Goal: Task Accomplishment & Management: Complete application form

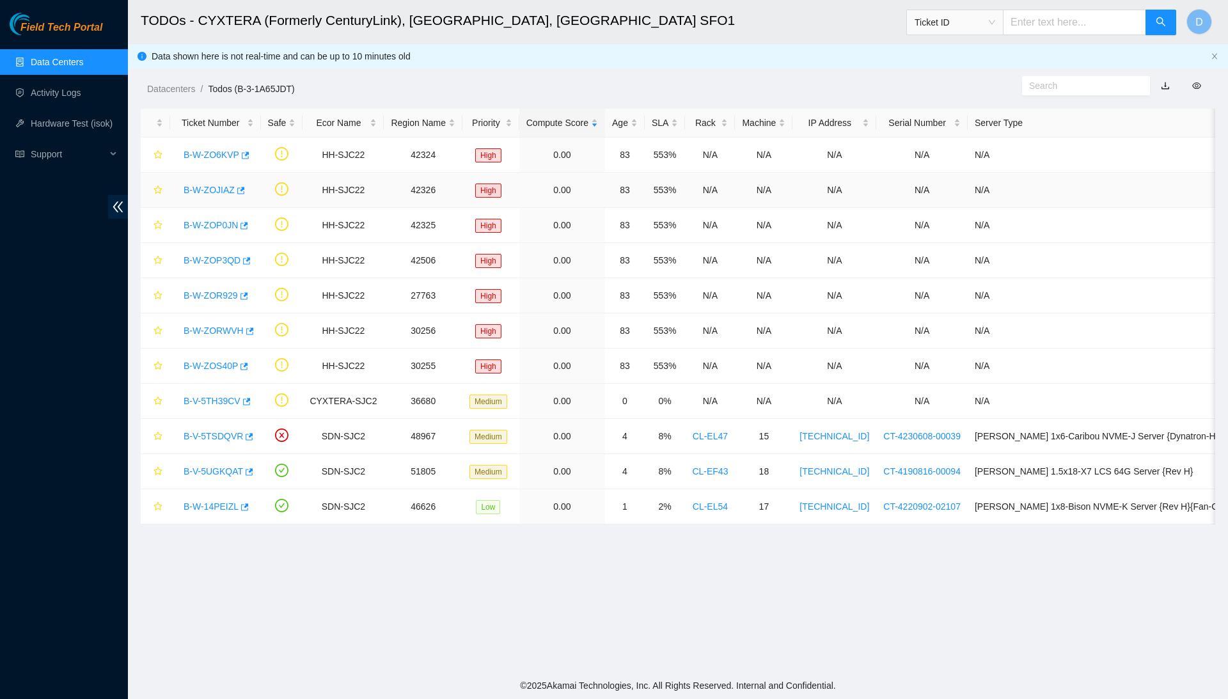
click at [226, 189] on link "B-W-ZOJIAZ" at bounding box center [209, 190] width 51 height 10
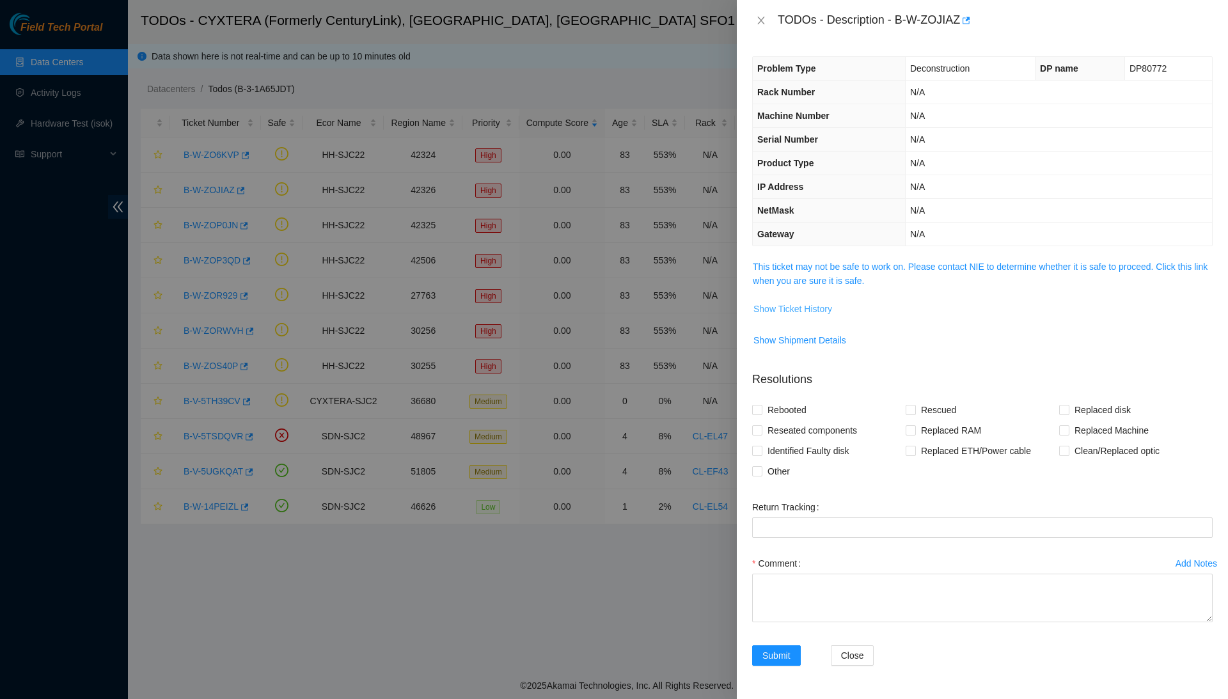
click at [801, 299] on button "Show Ticket History" at bounding box center [793, 309] width 80 height 20
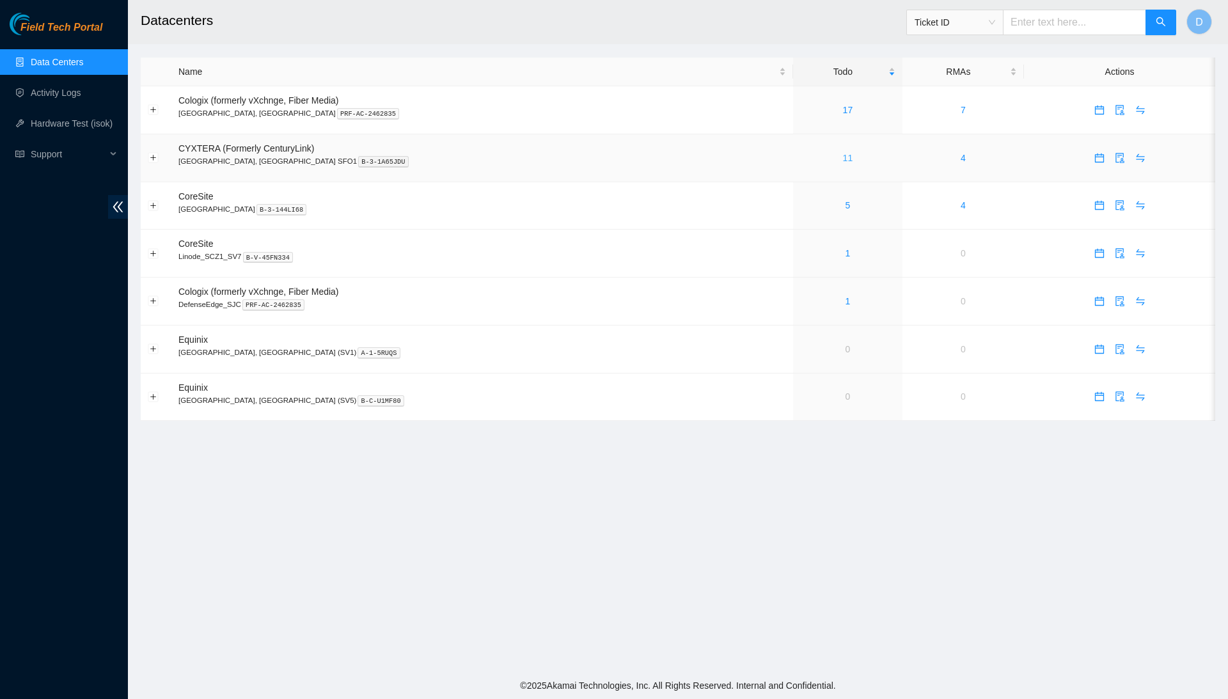
click at [843, 154] on link "11" at bounding box center [848, 158] width 10 height 10
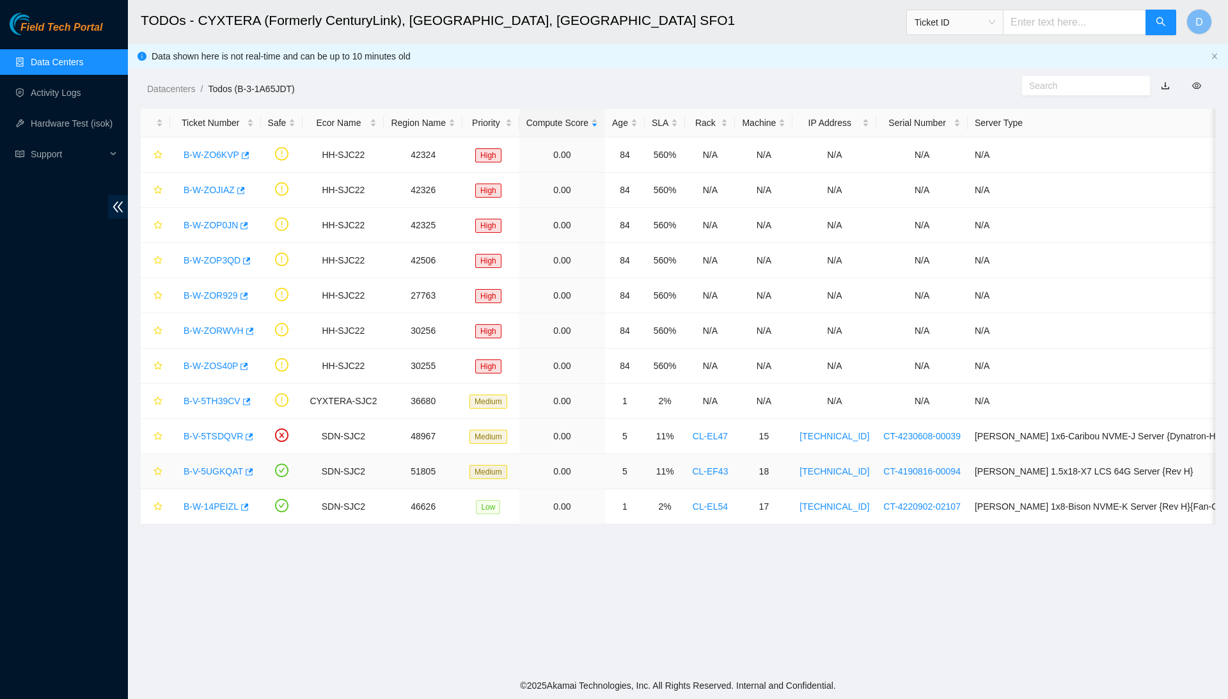
click at [211, 476] on link "B-V-5UGKQAT" at bounding box center [213, 471] width 59 height 10
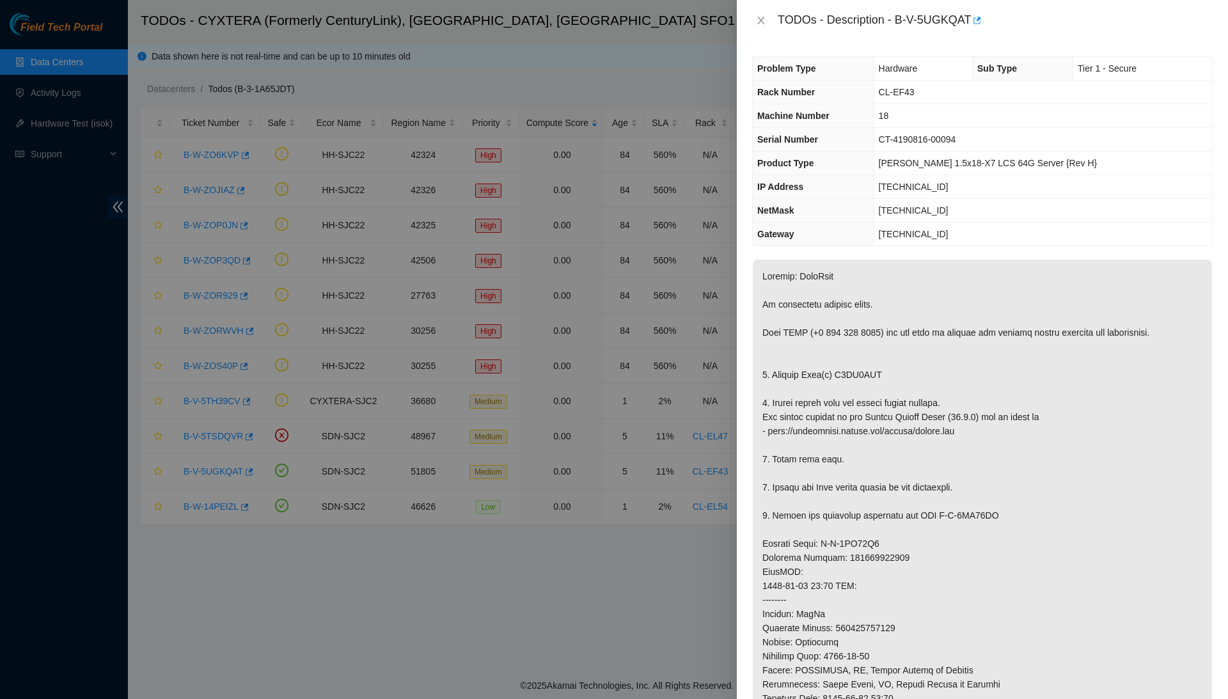
click at [965, 19] on div "TODOs - Description - B-V-5UGKQAT" at bounding box center [995, 20] width 435 height 20
click at [949, 84] on td "CL-EF43" at bounding box center [1043, 93] width 338 height 24
drag, startPoint x: 902, startPoint y: 17, endPoint x: 979, endPoint y: 20, distance: 76.8
click at [979, 20] on div "TODOs - Description - B-V-5UGKQAT" at bounding box center [995, 20] width 435 height 20
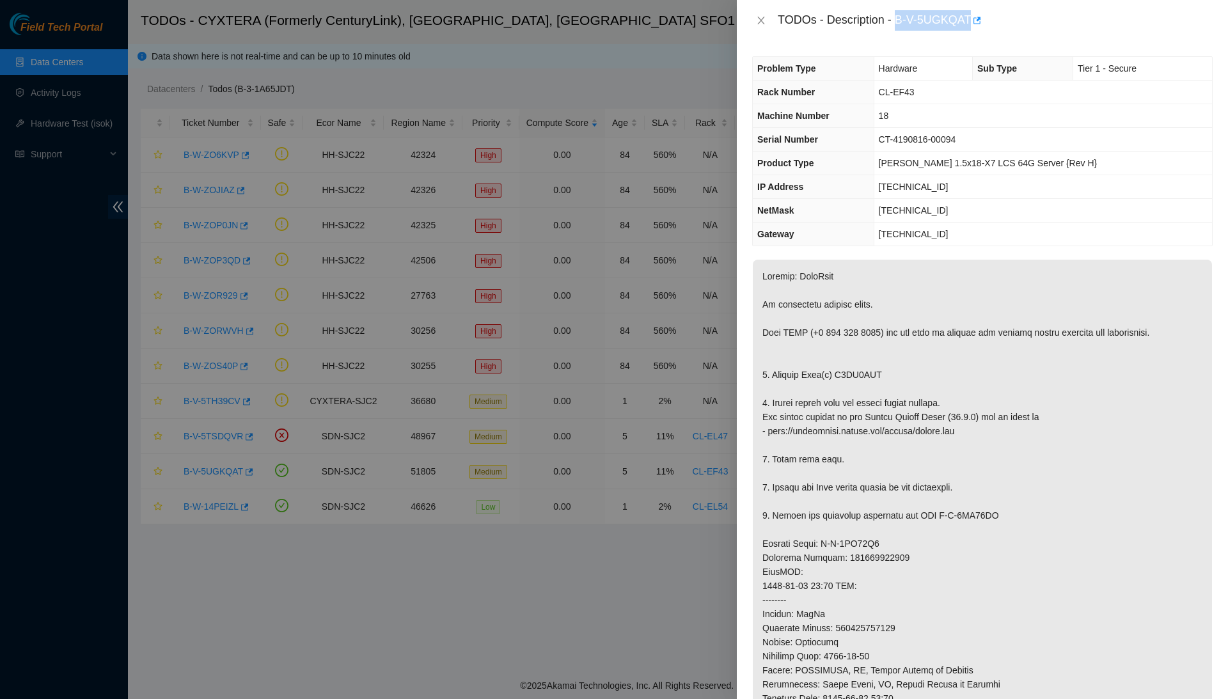
copy div "B-V-5UGKQAT"
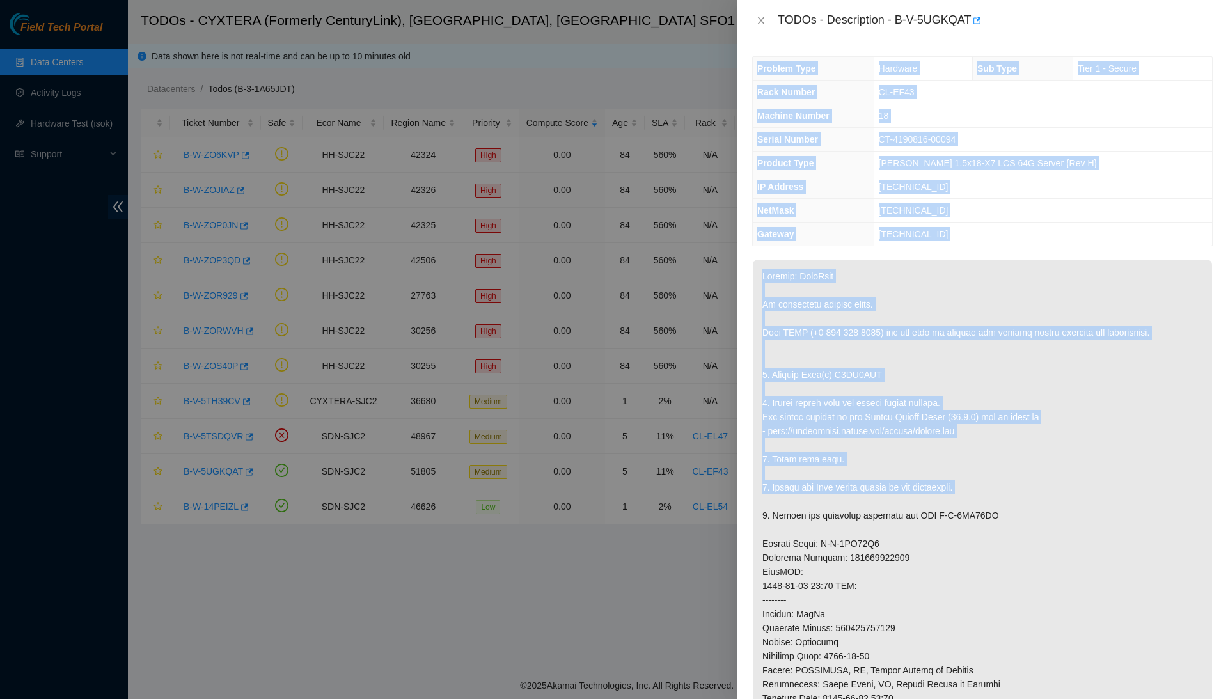
drag, startPoint x: 979, startPoint y: 20, endPoint x: 881, endPoint y: 494, distance: 483.9
click at [881, 494] on div "TODOs - Description - B-V-5UGKQAT Problem Type Hardware Sub Type Tier 1 - Secur…" at bounding box center [982, 349] width 491 height 699
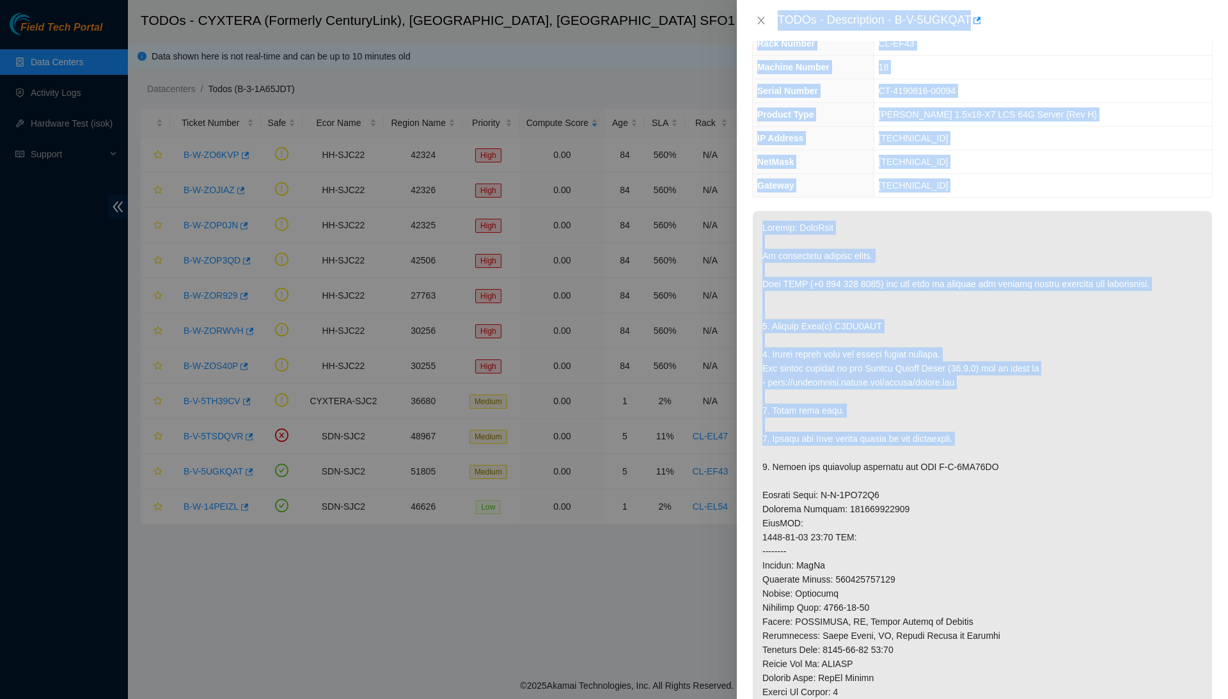
drag, startPoint x: 881, startPoint y: 494, endPoint x: 673, endPoint y: 698, distance: 291.3
click at [673, 698] on div "TODOs - Description - B-V-5UGKQAT Problem Type Hardware Sub Type Tier 1 - Secur…" at bounding box center [614, 349] width 1228 height 699
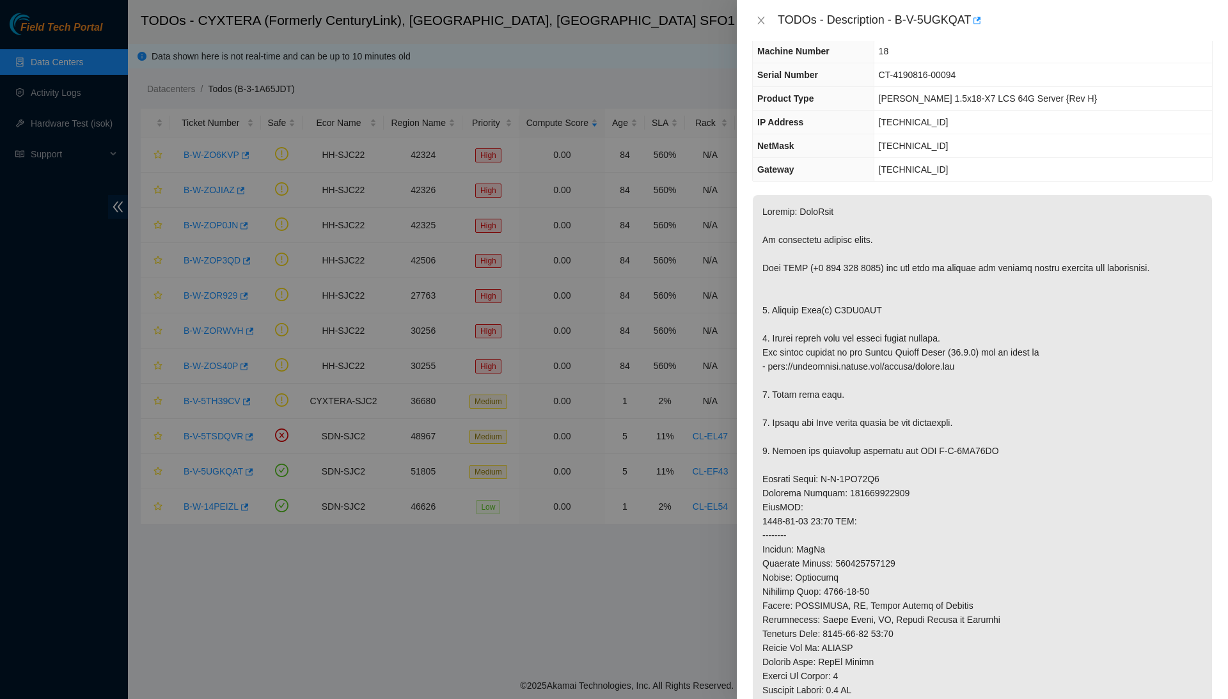
click at [453, 602] on div at bounding box center [614, 349] width 1228 height 699
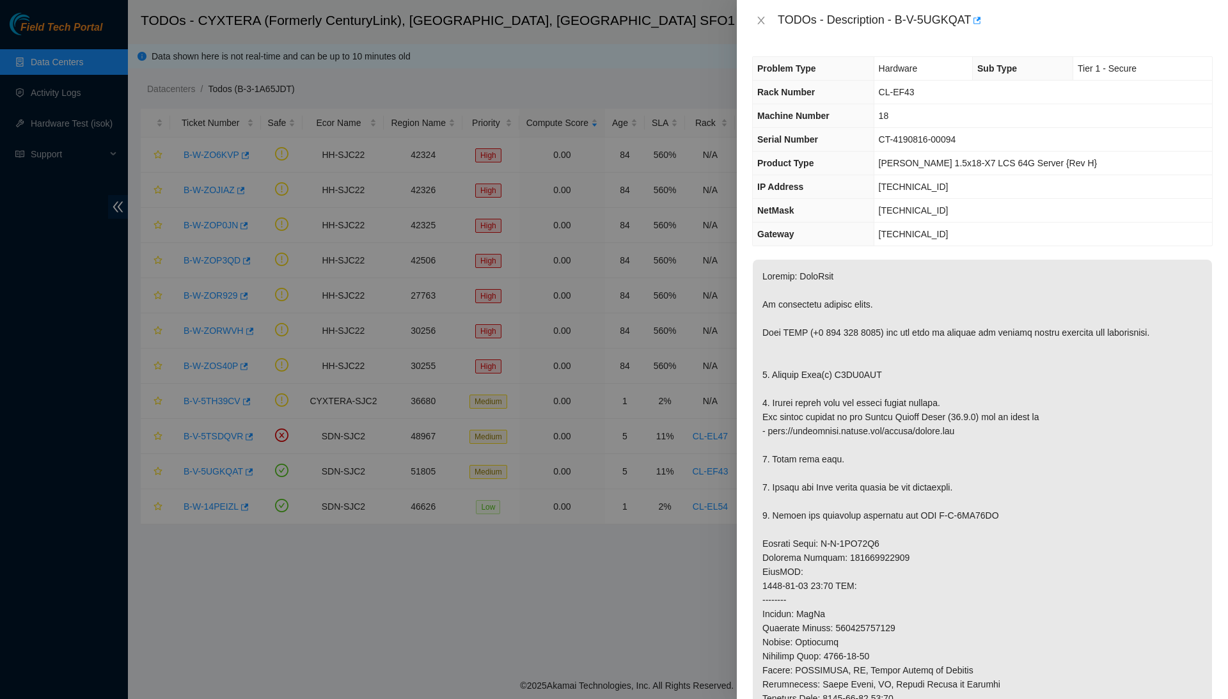
scroll to position [0, 0]
click at [982, 19] on icon "button" at bounding box center [978, 20] width 8 height 7
click at [41, 127] on div at bounding box center [614, 349] width 1228 height 699
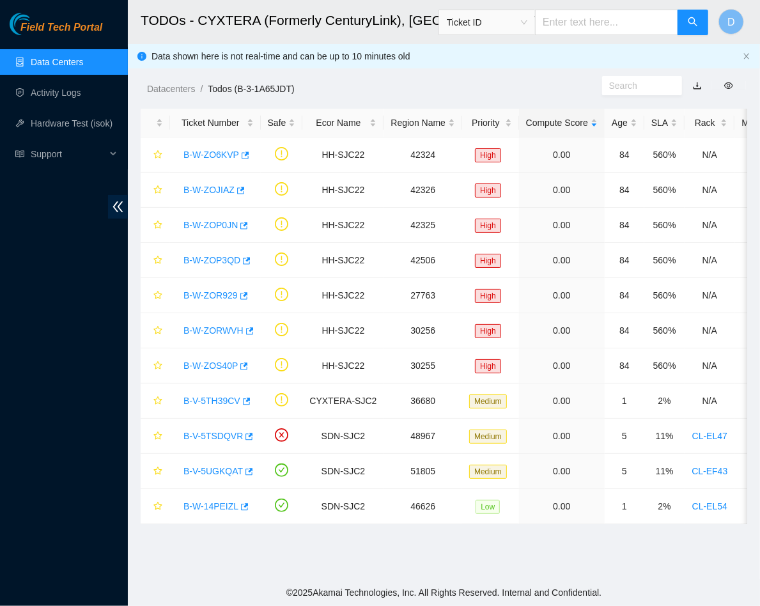
drag, startPoint x: 159, startPoint y: 90, endPoint x: 306, endPoint y: 61, distance: 149.8
click at [306, 61] on div "Datacenters / Todos (B-3-1A65JDT) /" at bounding box center [365, 60] width 475 height 72
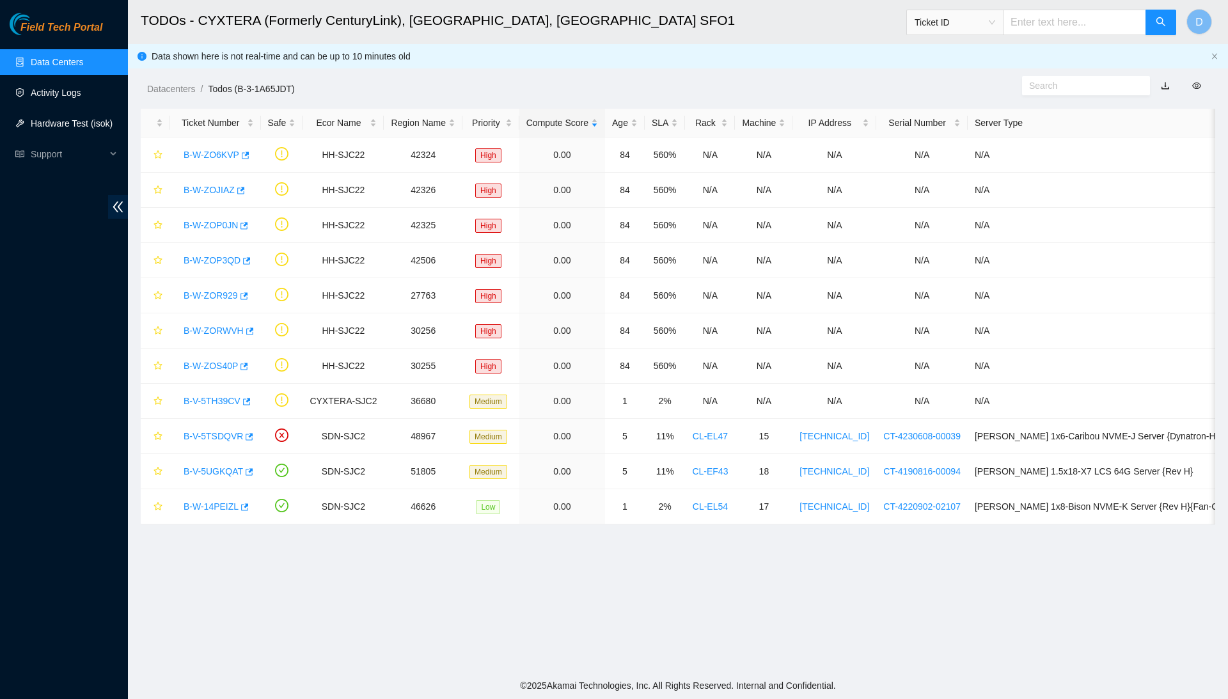
click at [70, 120] on link "Hardware Test (isok)" at bounding box center [72, 123] width 82 height 10
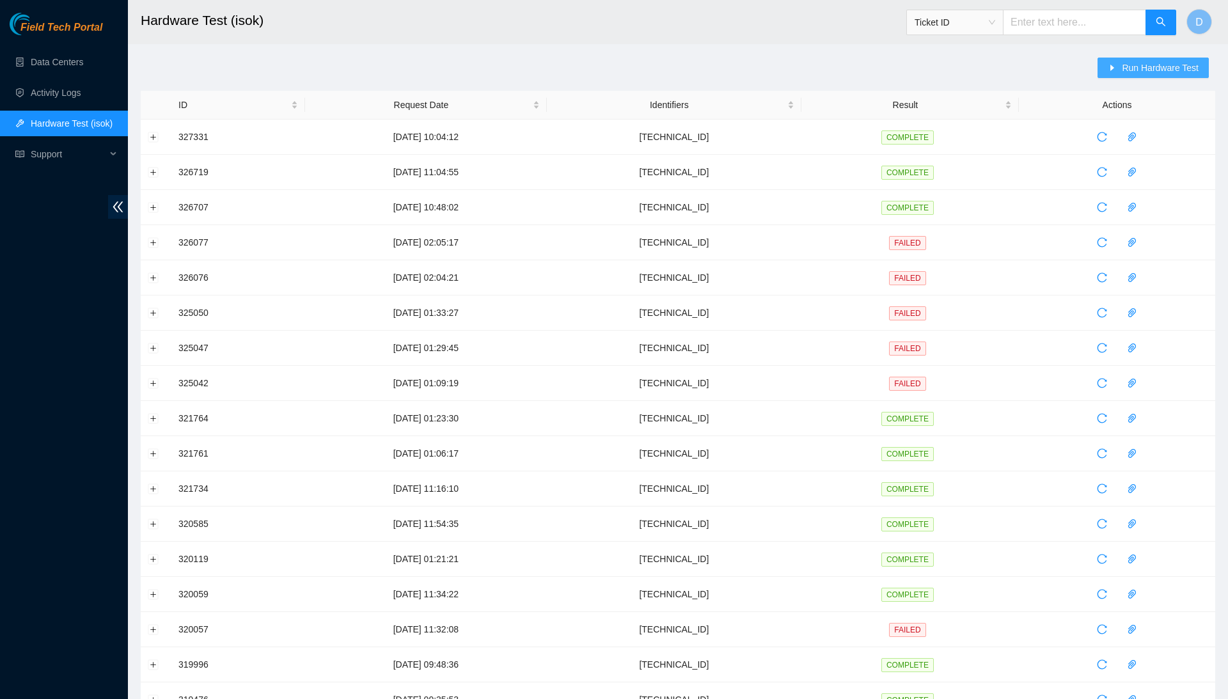
click at [1173, 72] on span "Run Hardware Test" at bounding box center [1160, 68] width 77 height 14
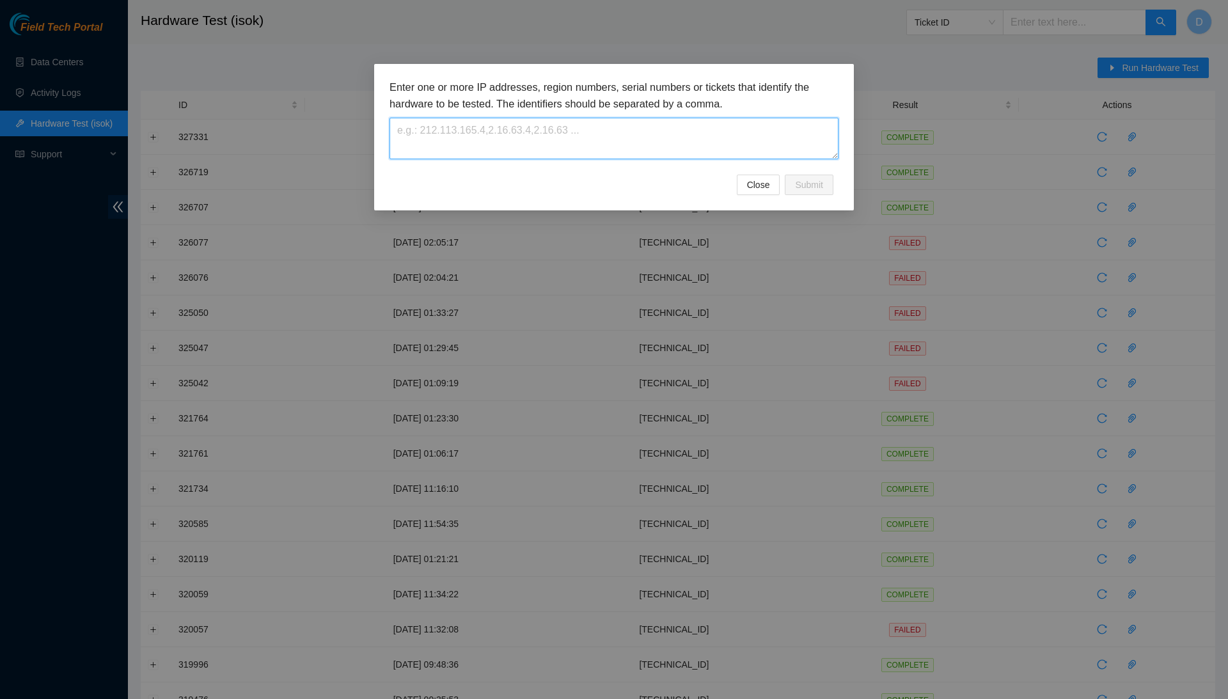
click at [648, 152] on textarea at bounding box center [614, 139] width 449 height 42
paste textarea "23.47.148.85"
type textarea "23.47.148.85"
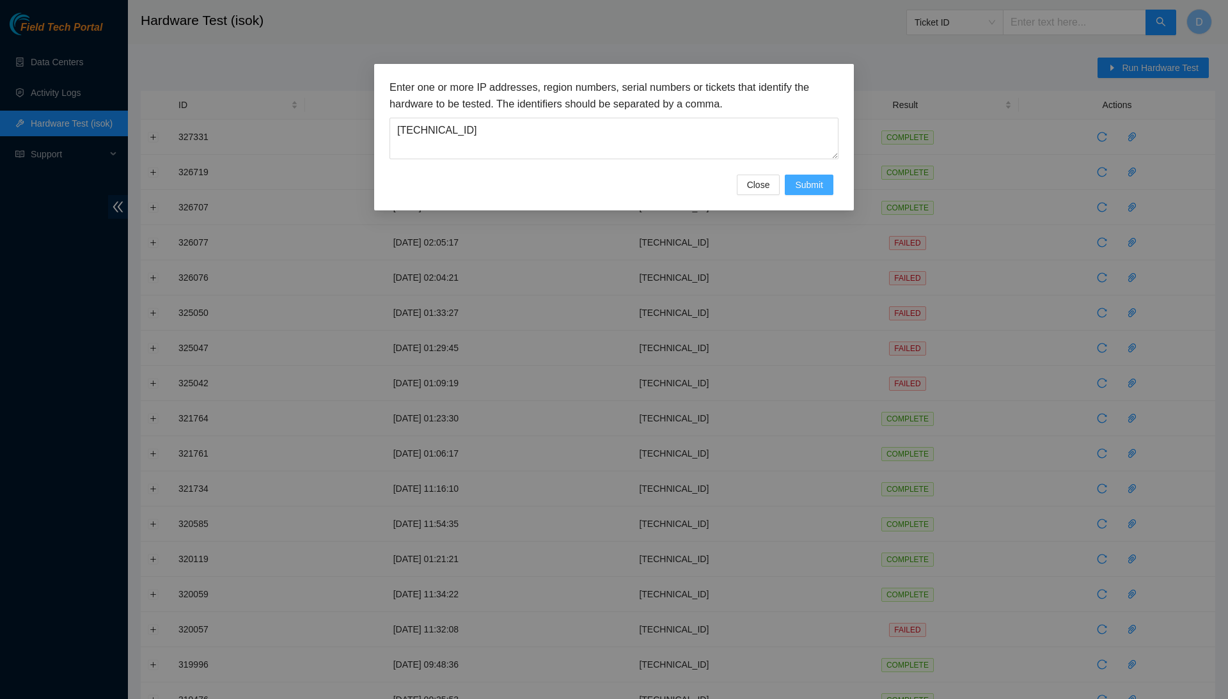
click at [805, 183] on span "Submit" at bounding box center [809, 185] width 28 height 14
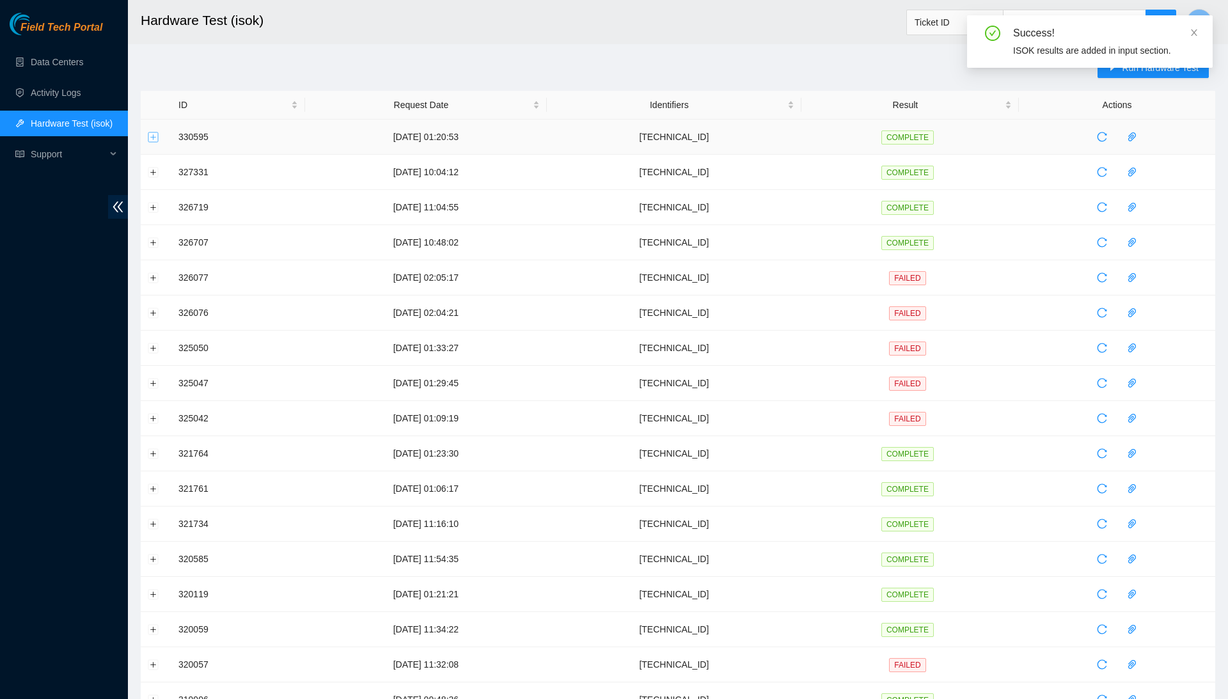
click at [151, 133] on button "Expand row" at bounding box center [153, 137] width 10 height 10
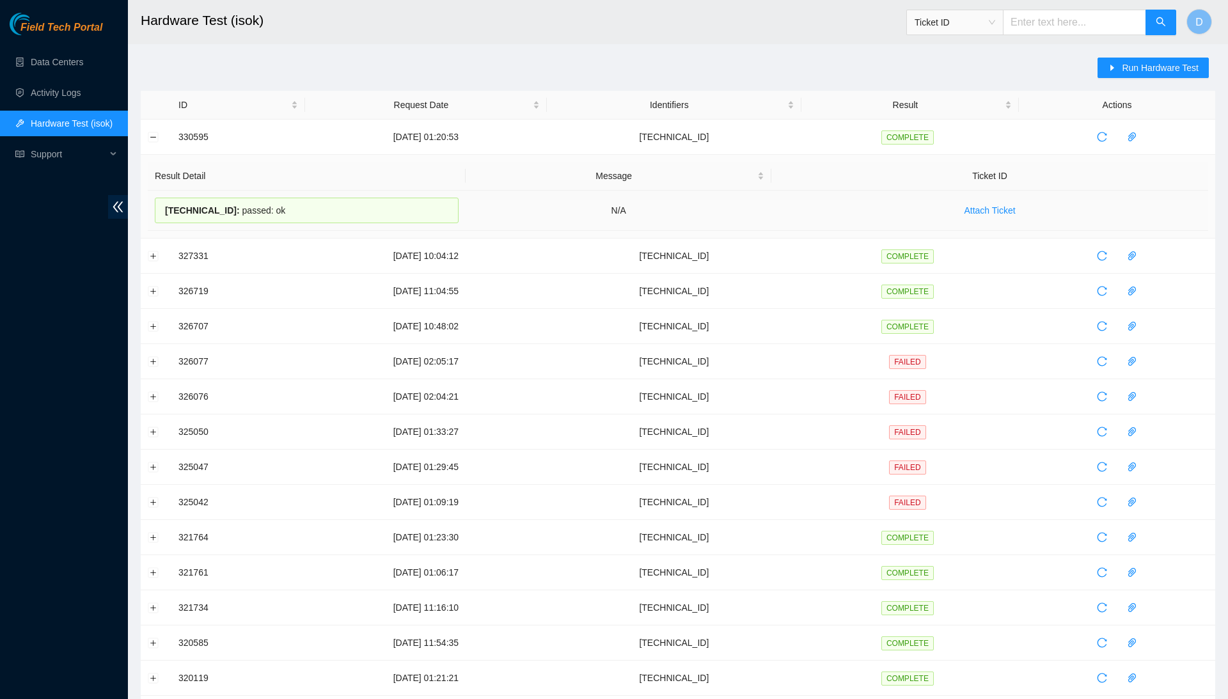
click at [188, 209] on span "23.47.148.85 :" at bounding box center [202, 210] width 75 height 10
copy div "23.47.148.85 : passed: ok"
click at [157, 136] on button "Collapse row" at bounding box center [153, 137] width 10 height 10
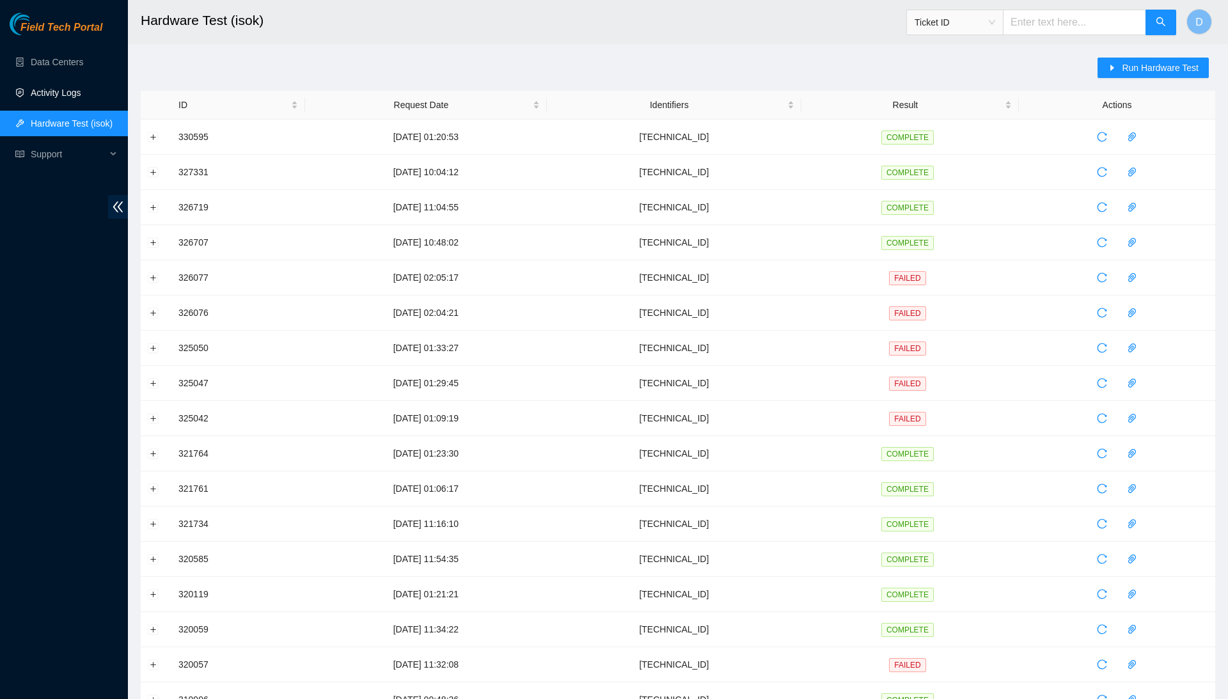
click at [81, 98] on link "Activity Logs" at bounding box center [56, 93] width 51 height 10
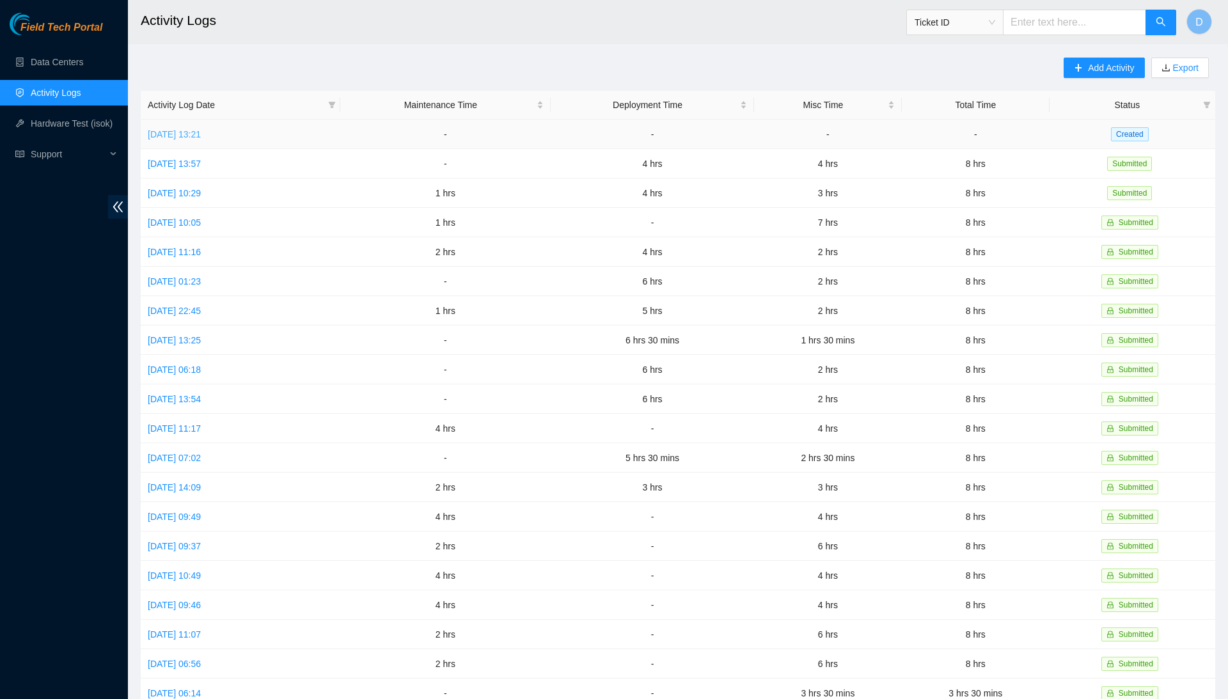
click at [201, 136] on link "Tue, 02 Sep 2025 13:21" at bounding box center [174, 134] width 53 height 10
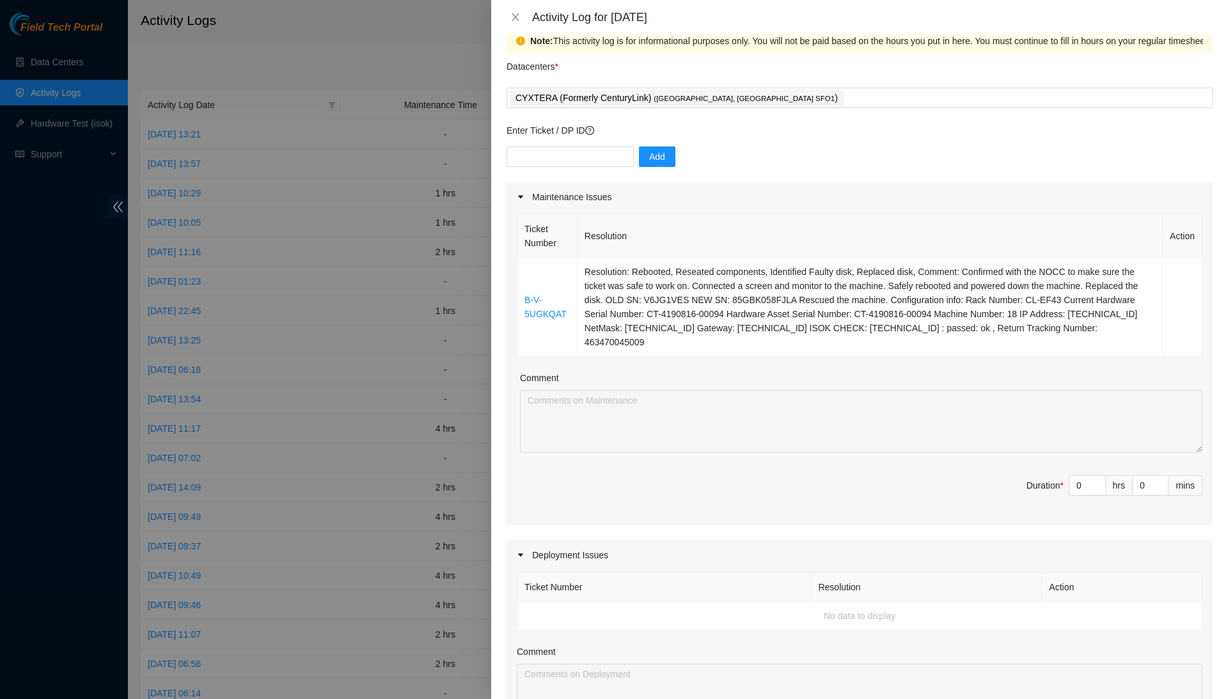
scroll to position [46, 0]
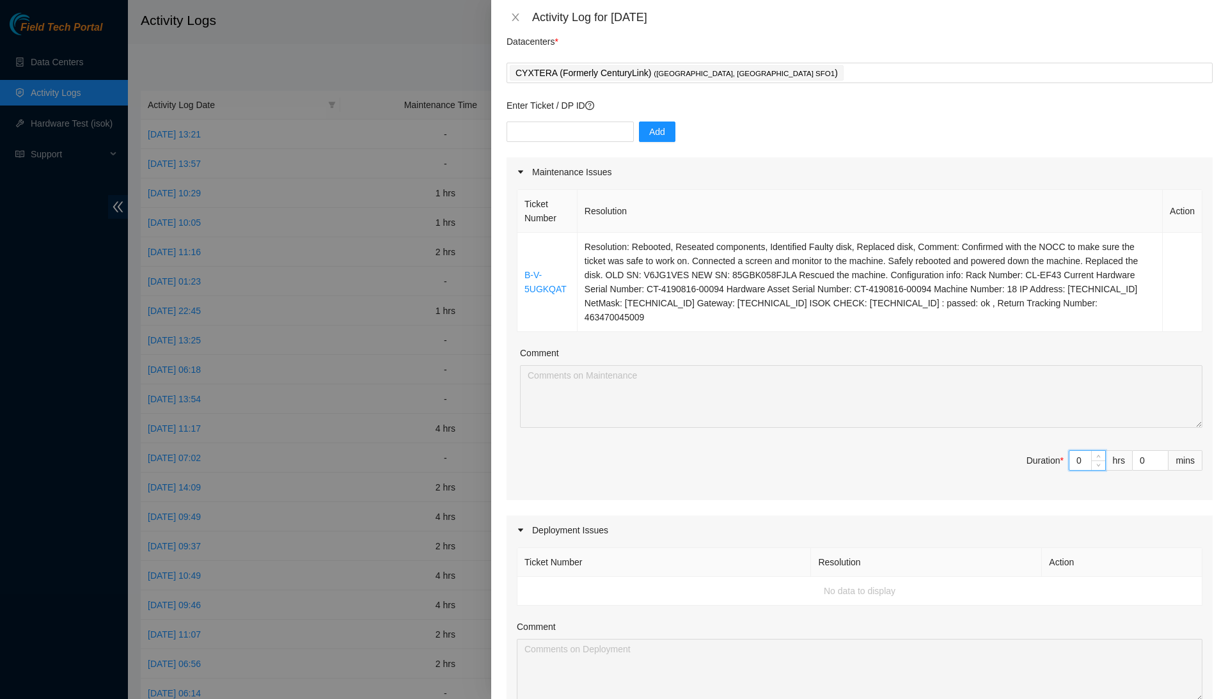
click at [1083, 456] on input "0" at bounding box center [1087, 460] width 36 height 19
type input "1"
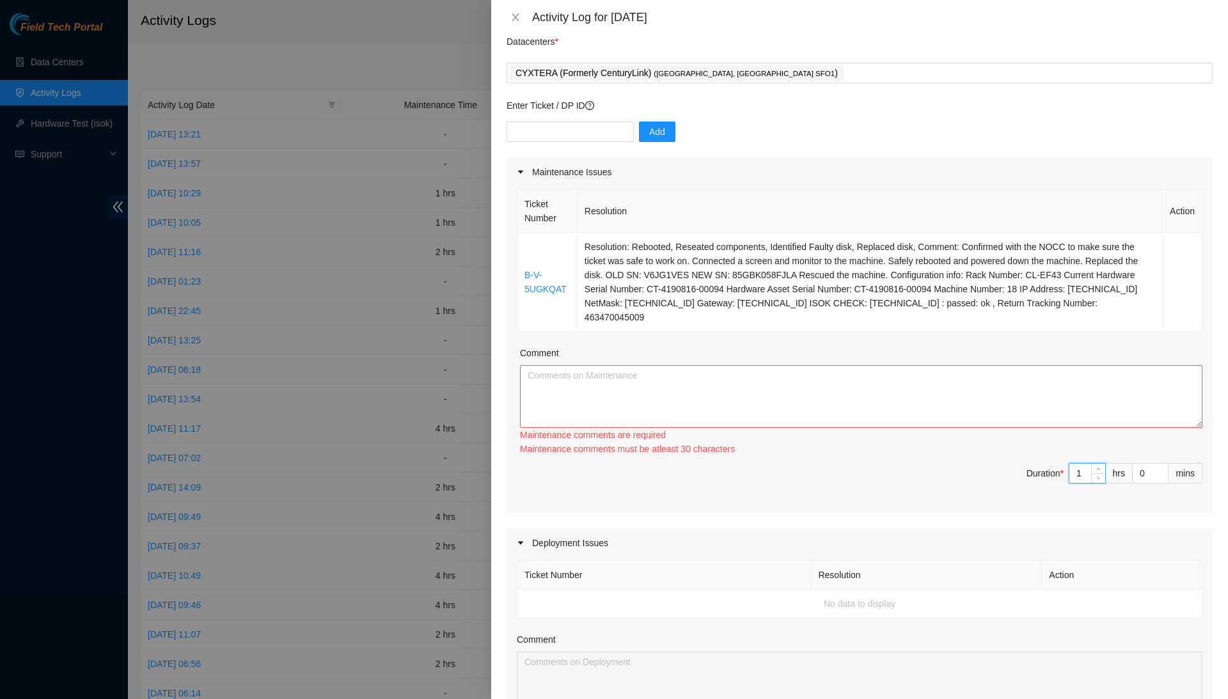
type input "1"
click at [1089, 395] on textarea "Comment" at bounding box center [861, 396] width 682 height 63
click at [1144, 471] on input "0" at bounding box center [1150, 473] width 35 height 19
type input "3"
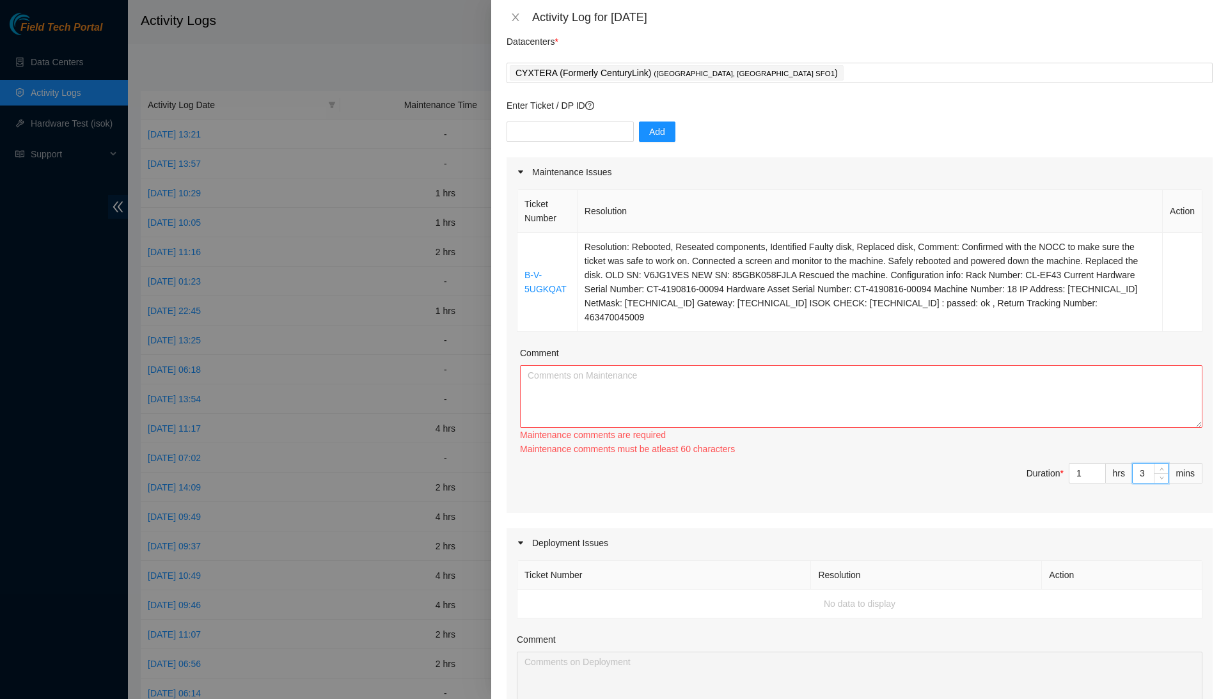
type input "30"
click at [1170, 390] on textarea "Comment" at bounding box center [861, 396] width 682 height 63
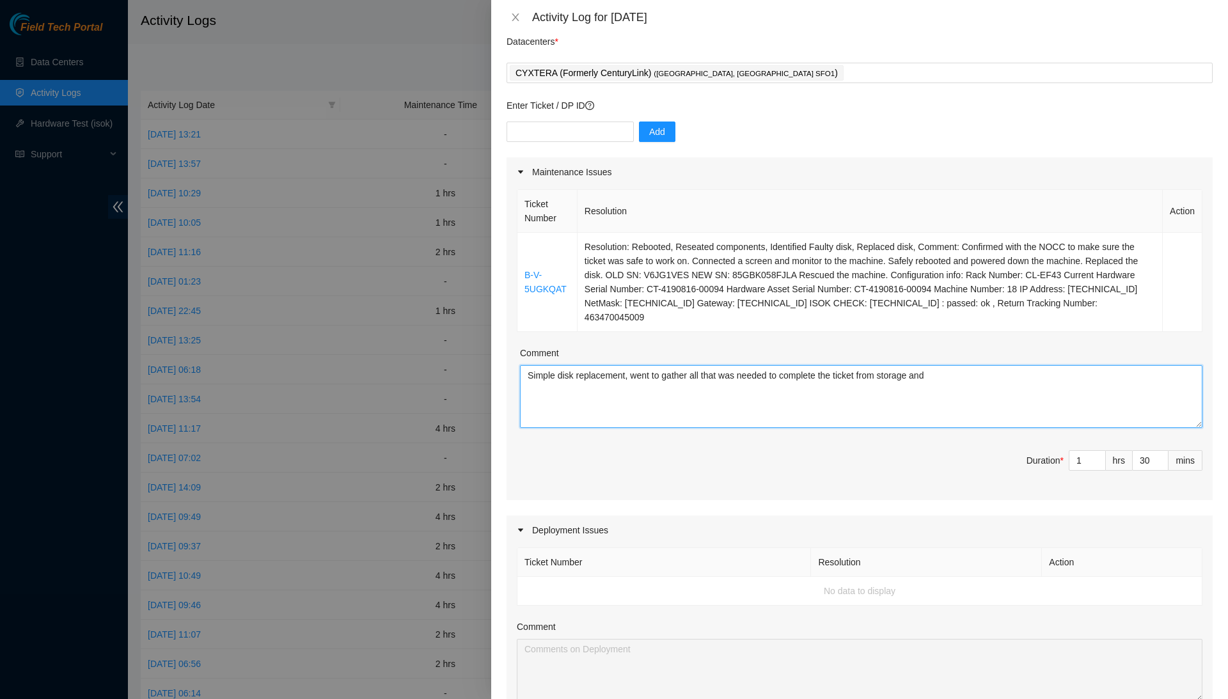
click at [953, 387] on textarea "Simple disk replacement, went to gather all that was needed to complete the tic…" at bounding box center [861, 396] width 682 height 63
click at [972, 370] on textarea "Simple disk replacement, went to gather all that was needed to complete the tic…" at bounding box center [861, 396] width 682 height 63
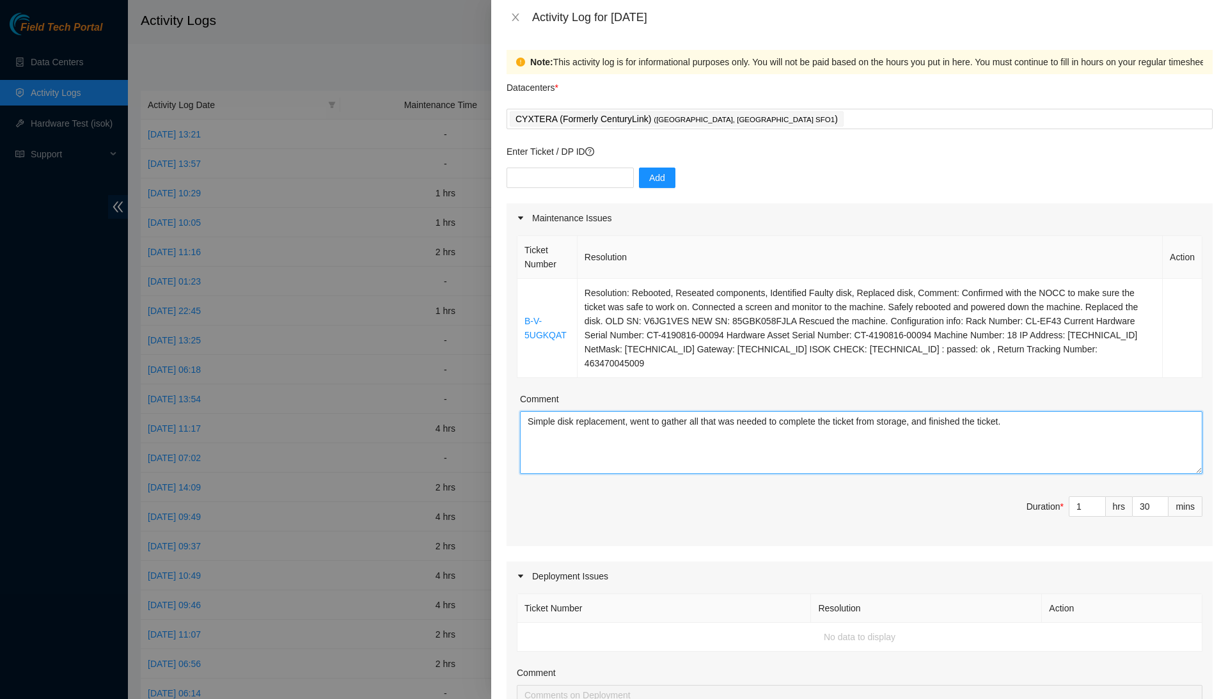
scroll to position [0, 0]
type textarea "Simple disk replacement, went to gather all that was needed to complete the tic…"
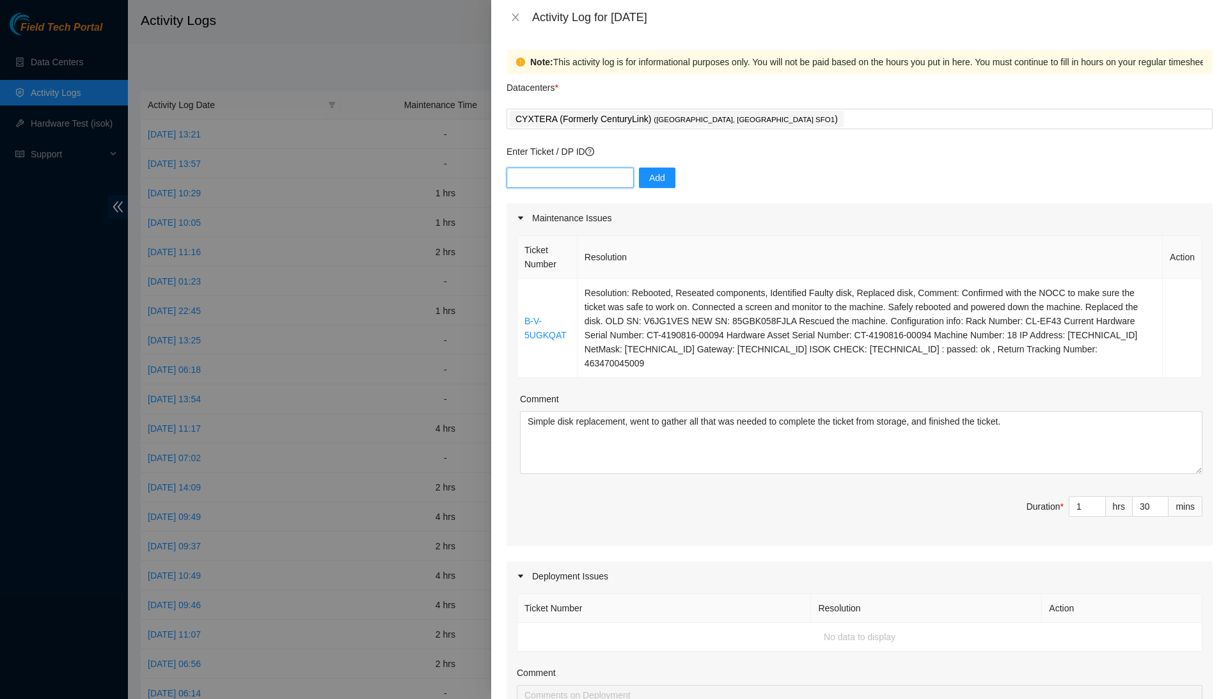
click at [608, 169] on input "text" at bounding box center [570, 178] width 127 height 20
type input "DP7"
click at [541, 170] on input "text" at bounding box center [570, 178] width 127 height 20
type input "DP80785"
click at [661, 168] on button "Add" at bounding box center [657, 178] width 36 height 20
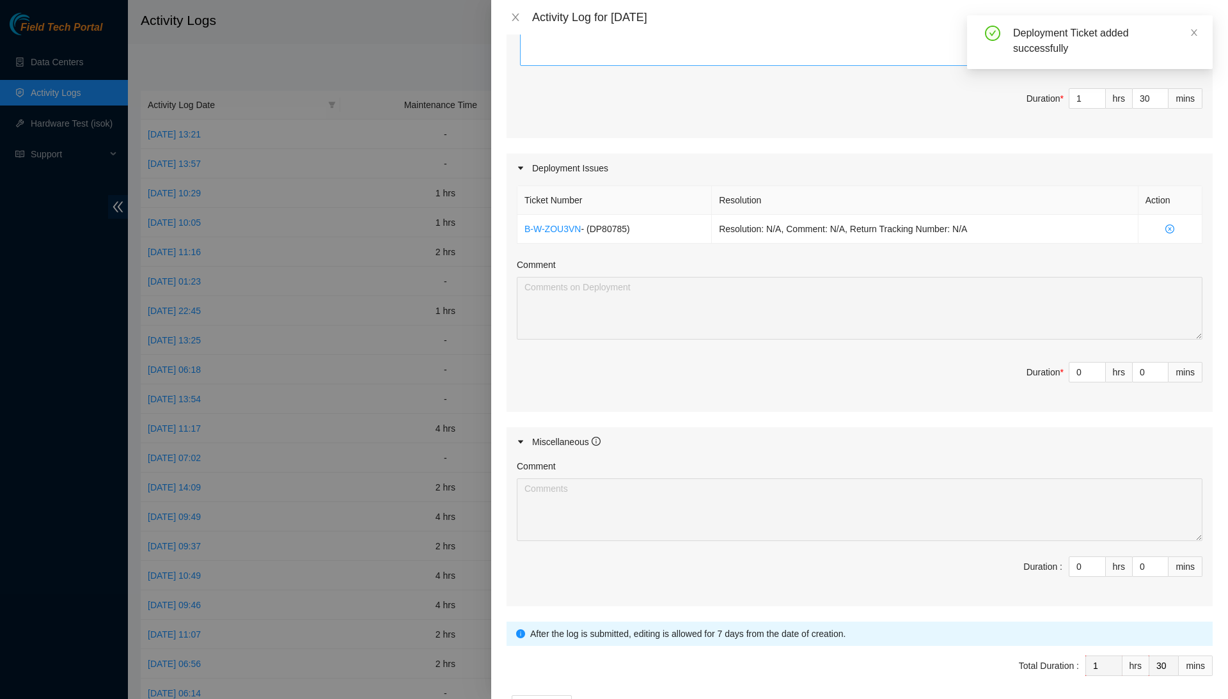
scroll to position [431, 0]
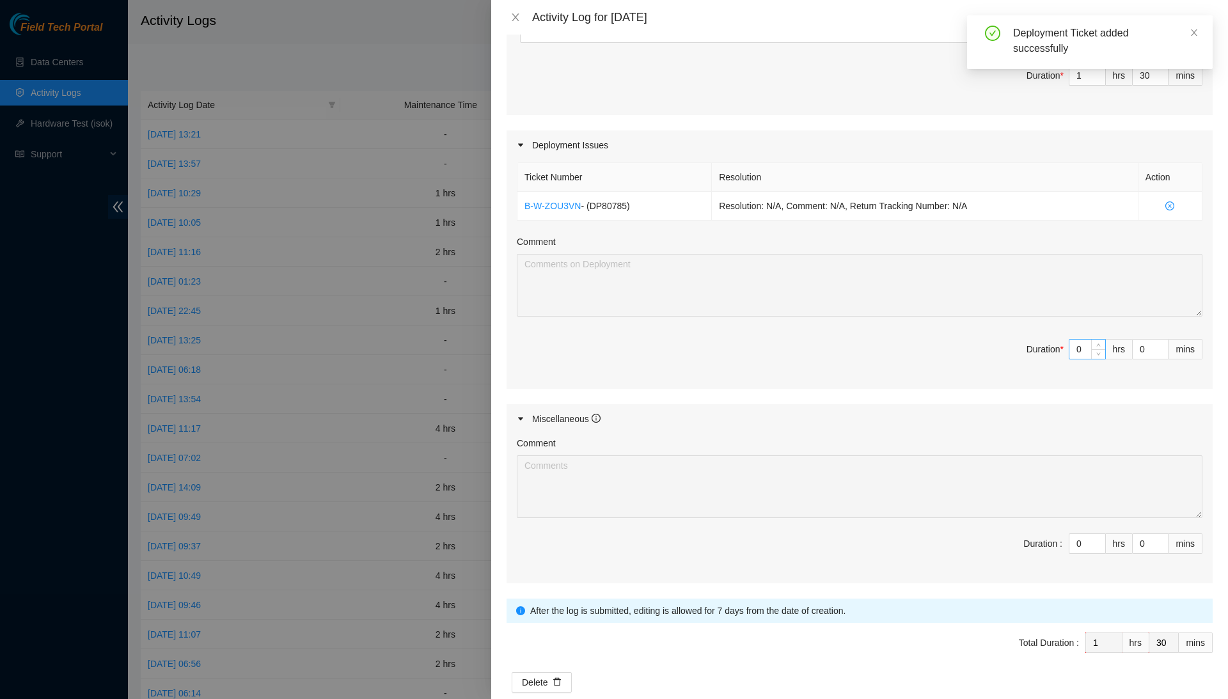
click at [1081, 343] on input "0" at bounding box center [1087, 349] width 36 height 19
click at [1150, 341] on input "0" at bounding box center [1150, 349] width 35 height 19
type input "3"
type input "33"
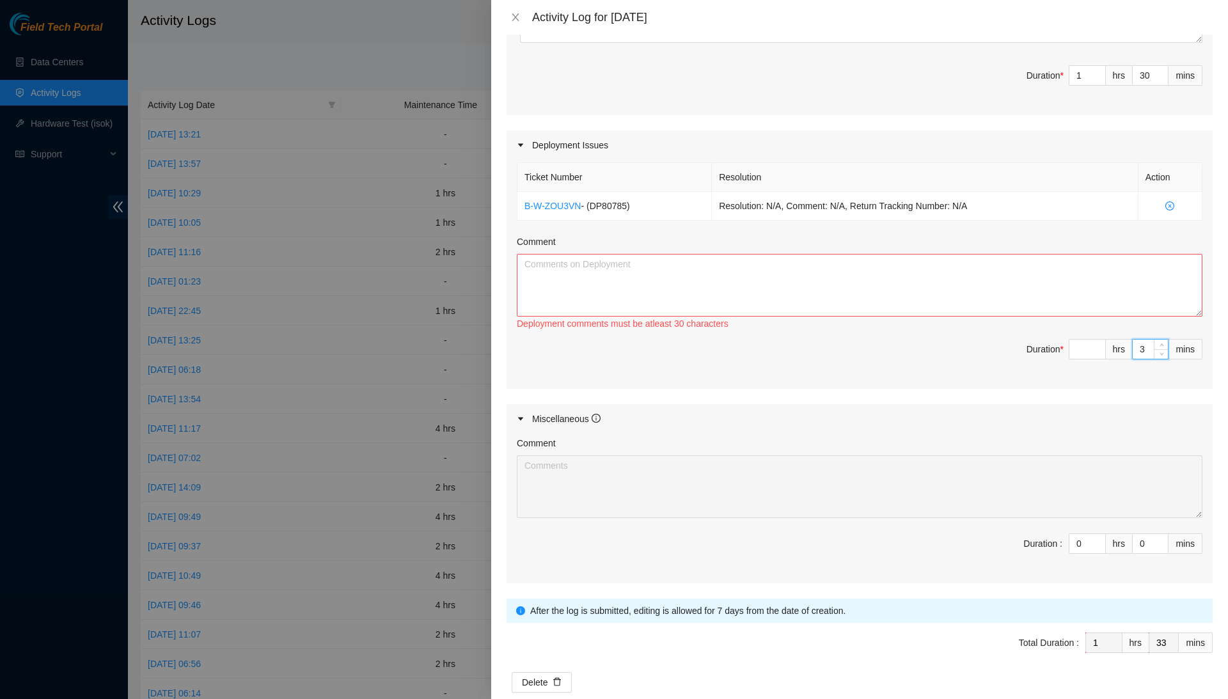
type input "30"
type input "2"
type input "0"
type input "30"
click at [1088, 347] on input at bounding box center [1087, 349] width 36 height 19
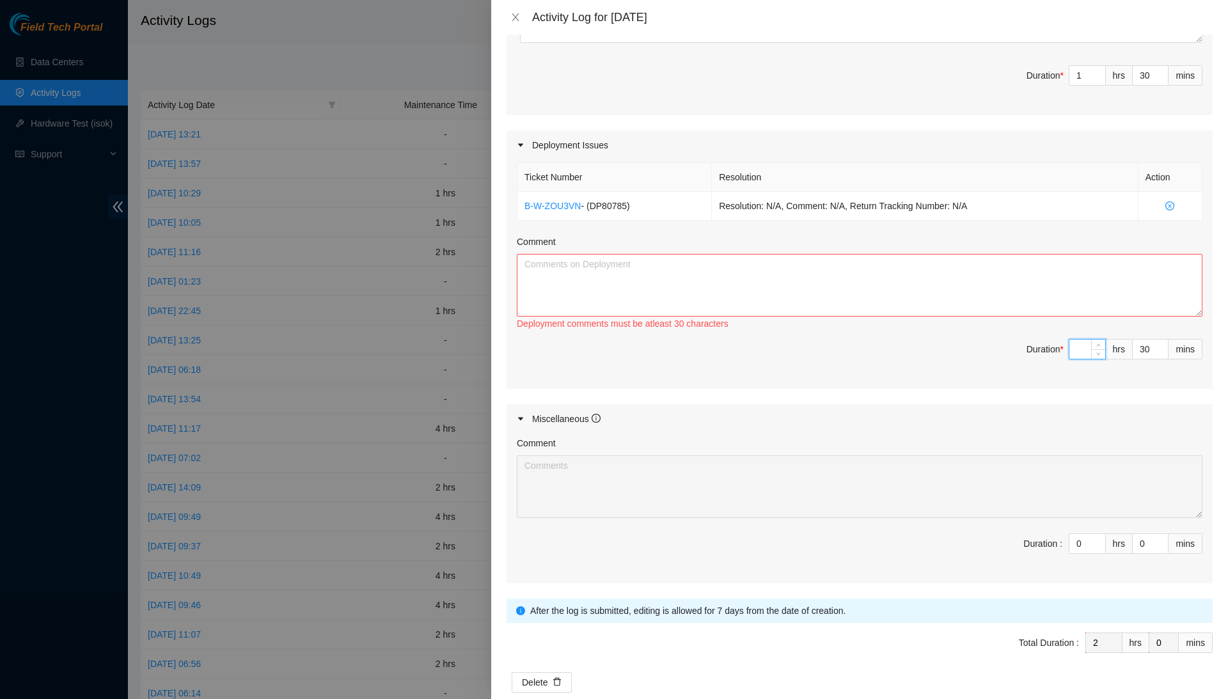
type input "4"
type input "6"
type input "4"
click at [1086, 298] on textarea "Comment" at bounding box center [860, 285] width 686 height 63
type textarea "T"
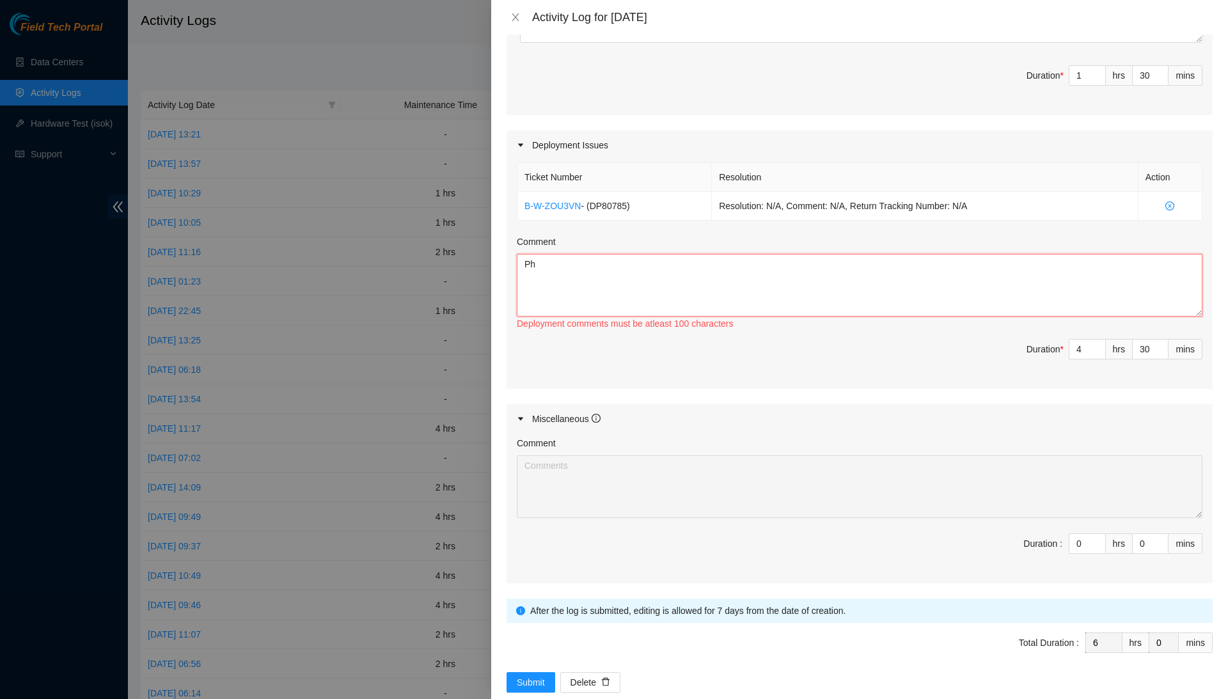
type textarea "P"
type textarea "t"
click at [1068, 254] on textarea "The team and I finalized DP80785, and we brought down all the staged machines f…" at bounding box center [860, 285] width 686 height 63
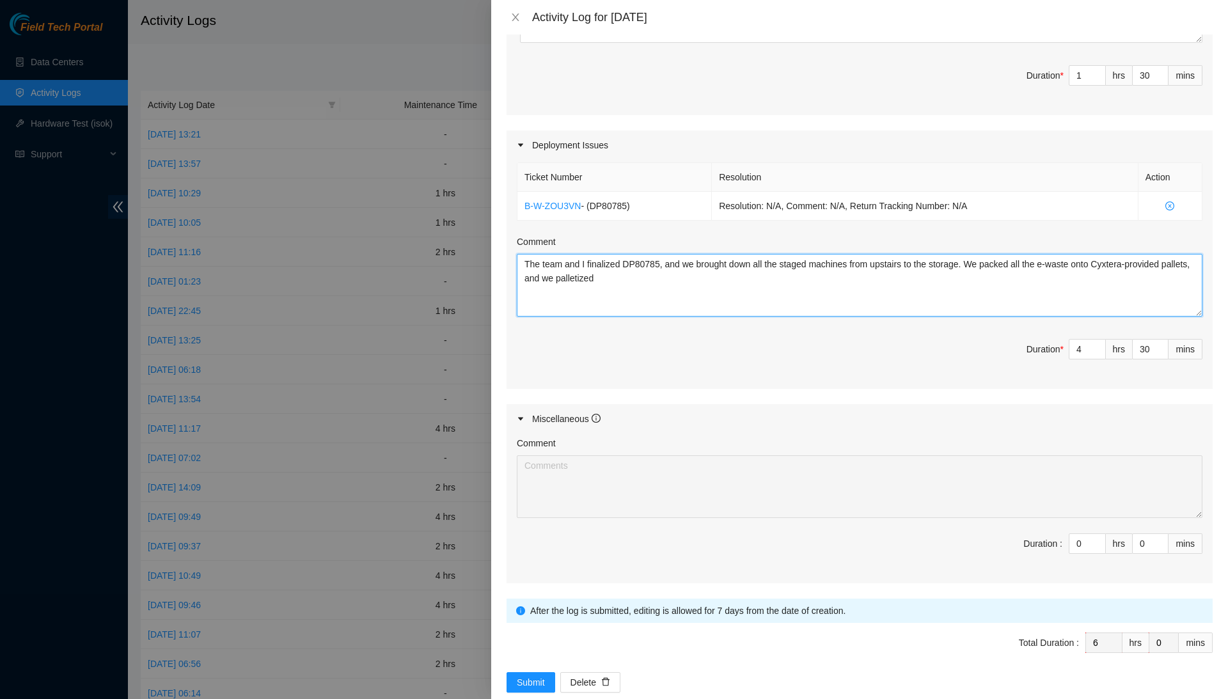
click at [720, 269] on textarea "The team and I finalized DP80785, and we brought down all the staged machines f…" at bounding box center [860, 285] width 686 height 63
click at [734, 276] on textarea "The team and I finalized DP80785, and we relocated all the staged machines from…" at bounding box center [860, 285] width 686 height 63
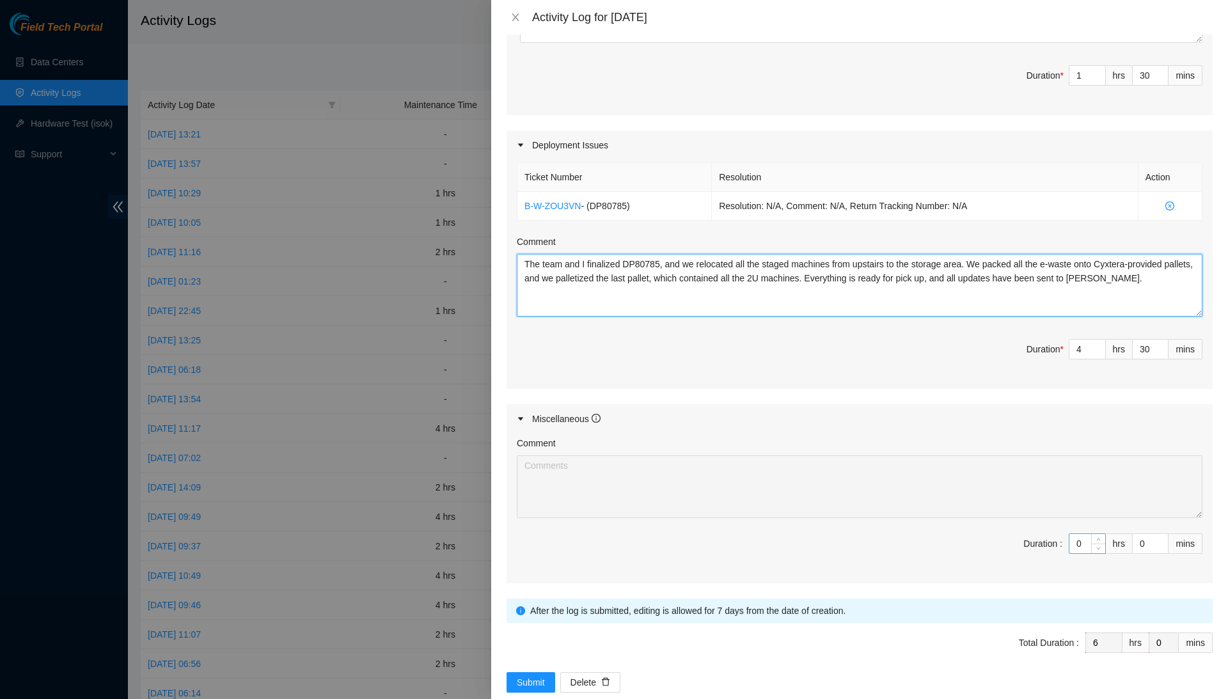
type textarea "The team and I finalized DP80785, and we relocated all the staged machines from…"
click at [1087, 539] on input "0" at bounding box center [1087, 543] width 36 height 19
type input "2"
type input "8"
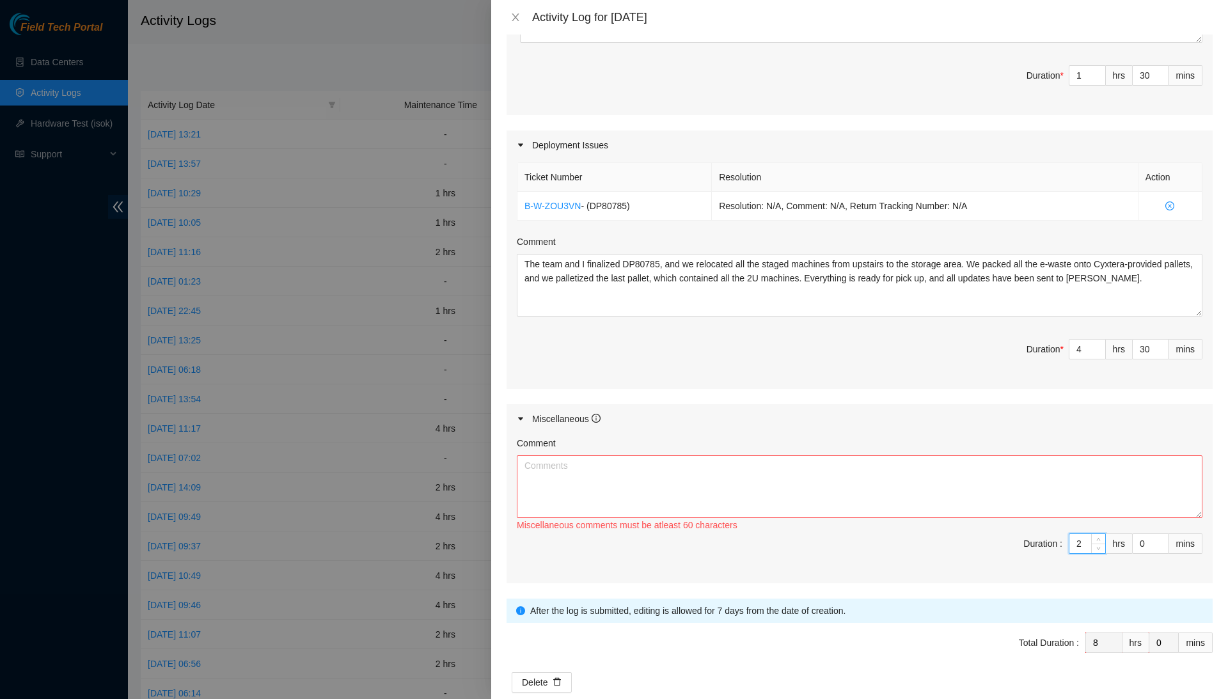
type input "2"
click at [1101, 507] on textarea "Comment" at bounding box center [860, 486] width 686 height 63
click at [677, 472] on textarea "Took my two 15-minute breaks," at bounding box center [860, 486] width 686 height 63
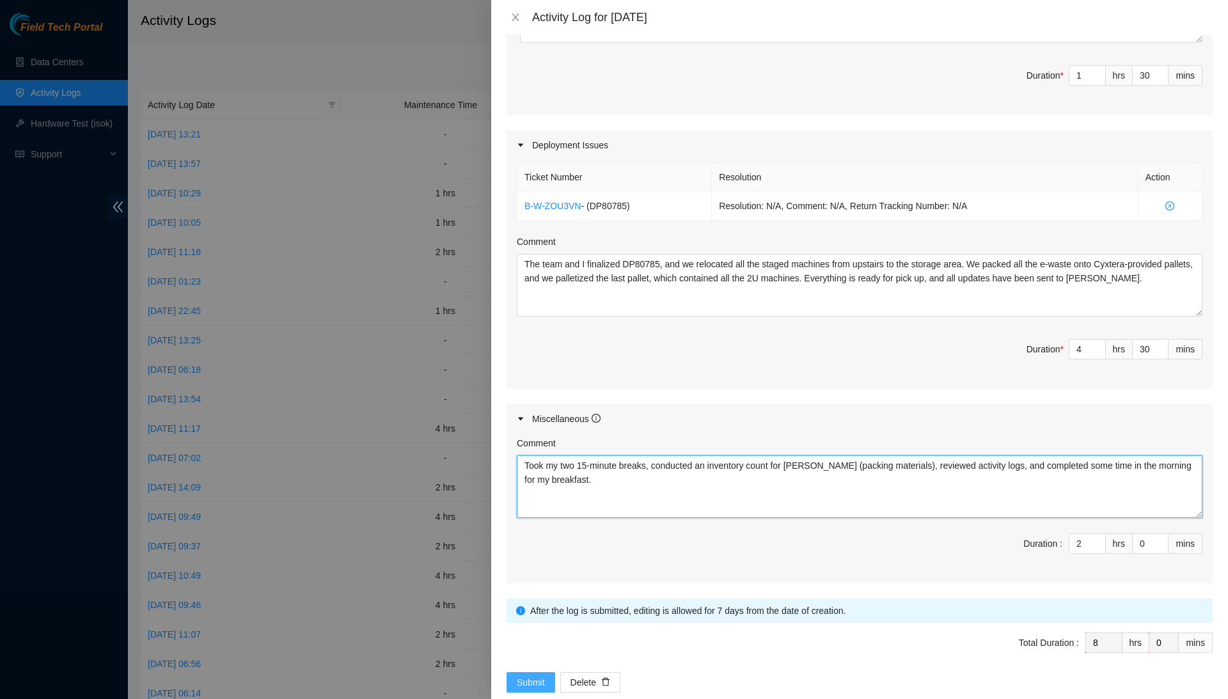
type textarea "Took my two 15-minute breaks, conducted an inventory count for Paulina (packing…"
click at [535, 675] on span "Submit" at bounding box center [531, 682] width 28 height 14
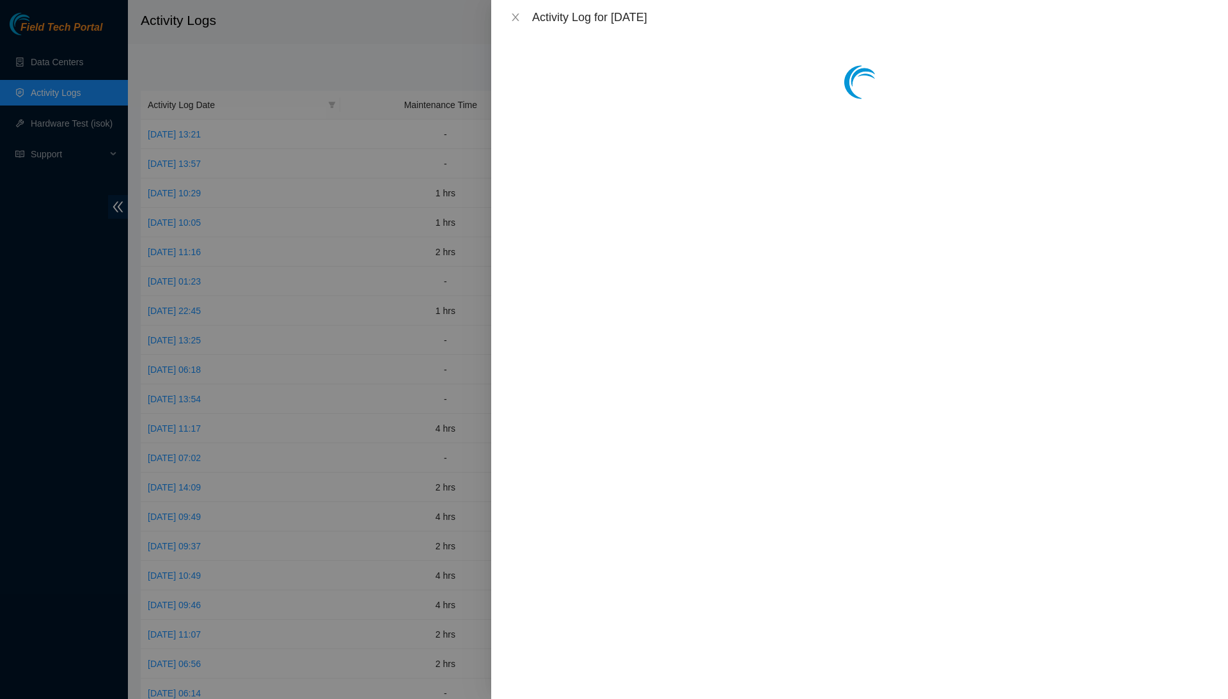
scroll to position [0, 0]
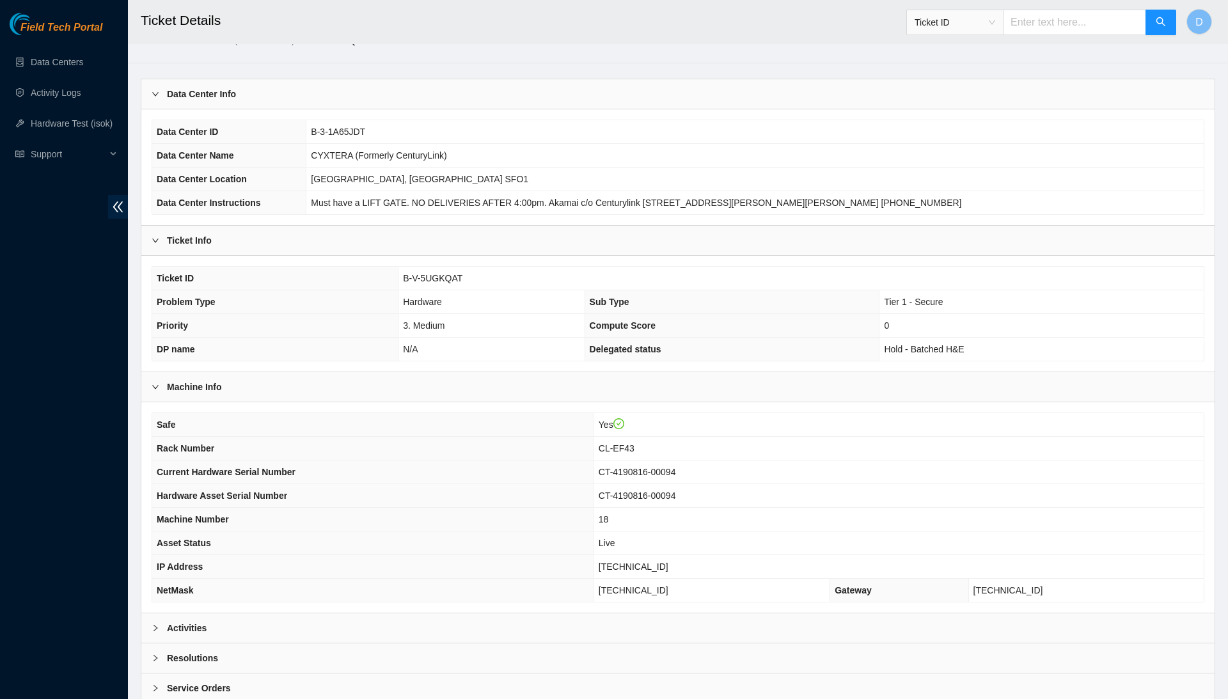
scroll to position [26, 0]
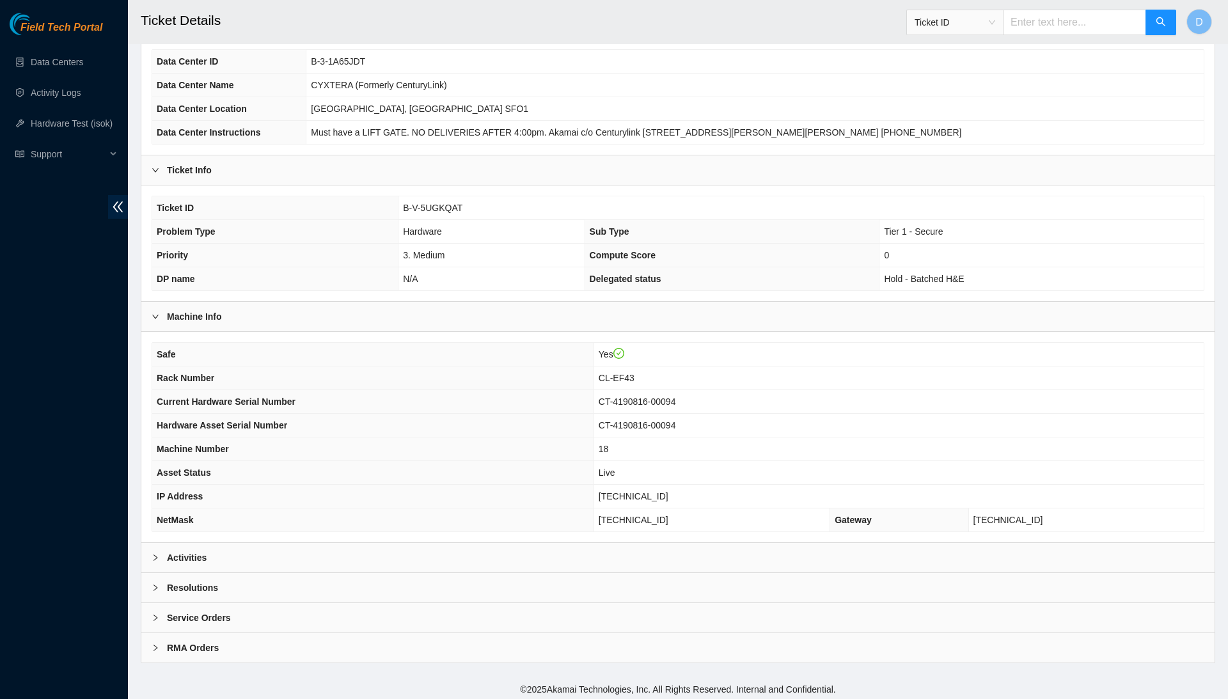
click at [686, 546] on div "Activities" at bounding box center [677, 557] width 1073 height 29
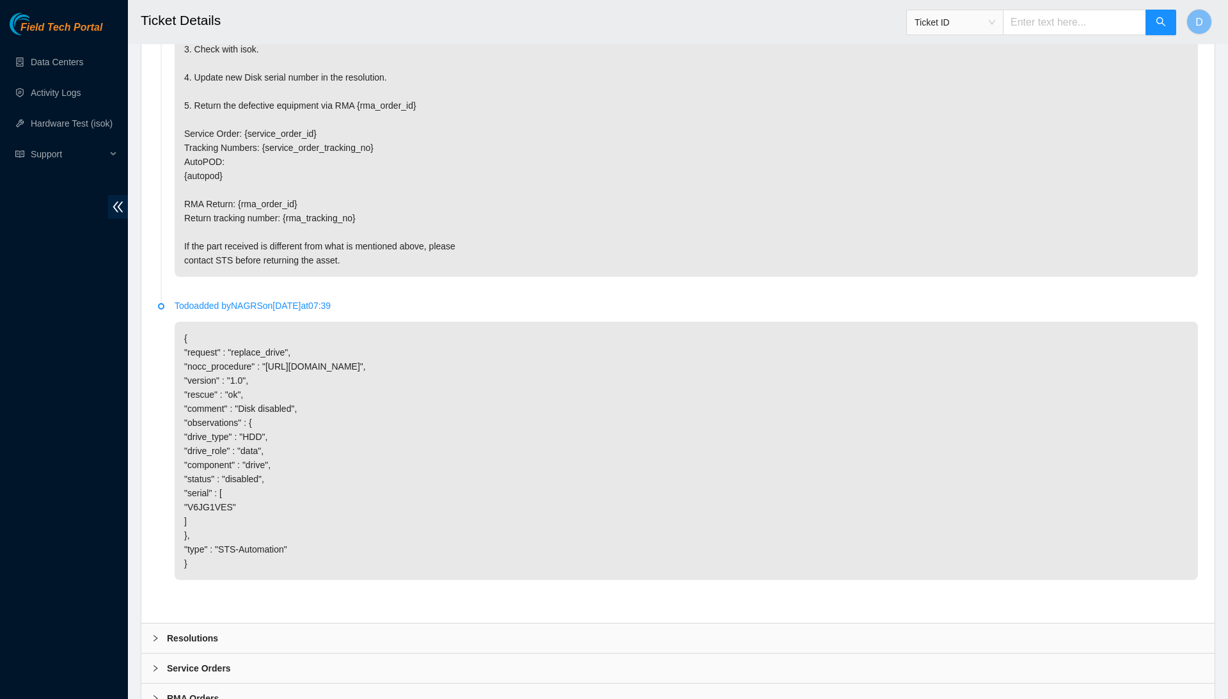
scroll to position [1979, 0]
click at [305, 625] on div "Resolutions" at bounding box center [677, 639] width 1073 height 29
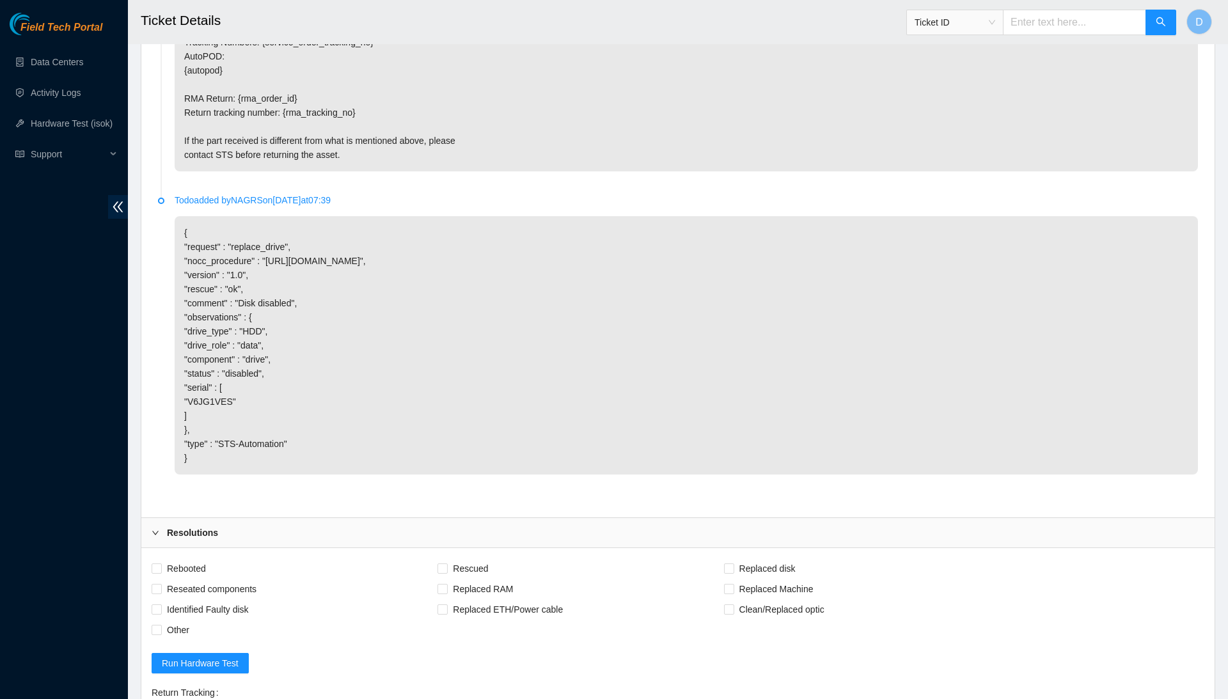
scroll to position [2113, 0]
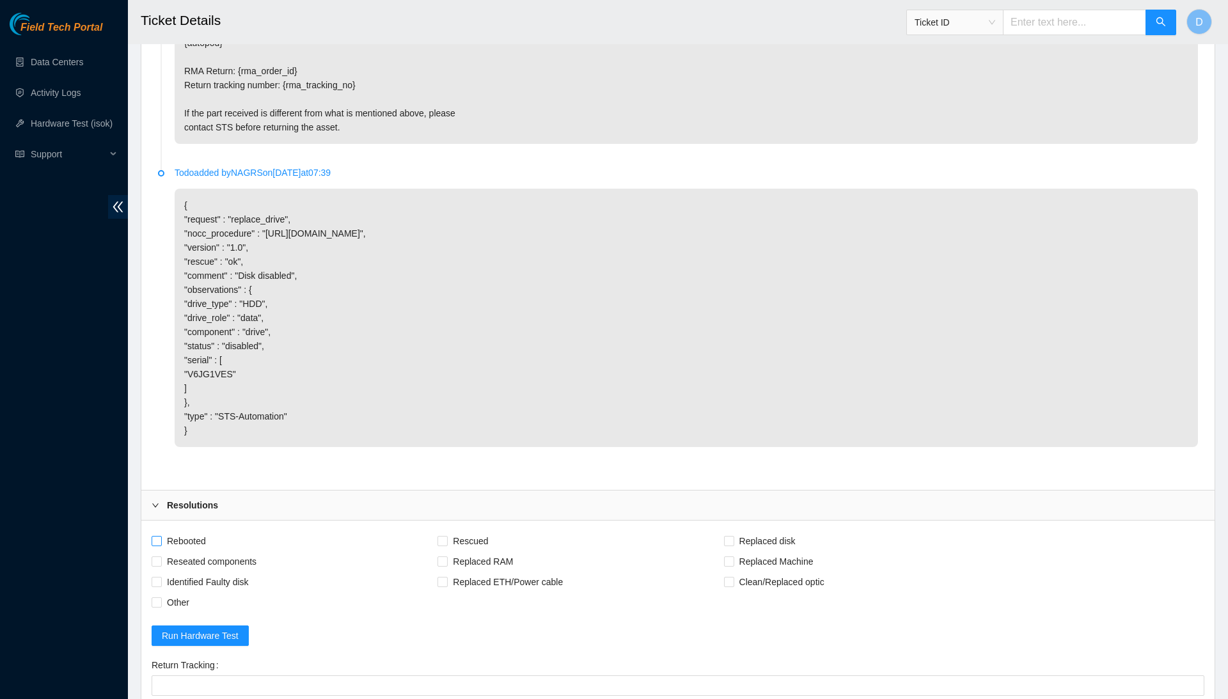
click at [177, 531] on span "Rebooted" at bounding box center [186, 541] width 49 height 20
click at [161, 536] on input "Rebooted" at bounding box center [156, 540] width 9 height 9
checkbox input "true"
click at [194, 551] on span "Reseated components" at bounding box center [212, 561] width 100 height 20
click at [161, 556] on input "Reseated components" at bounding box center [156, 560] width 9 height 9
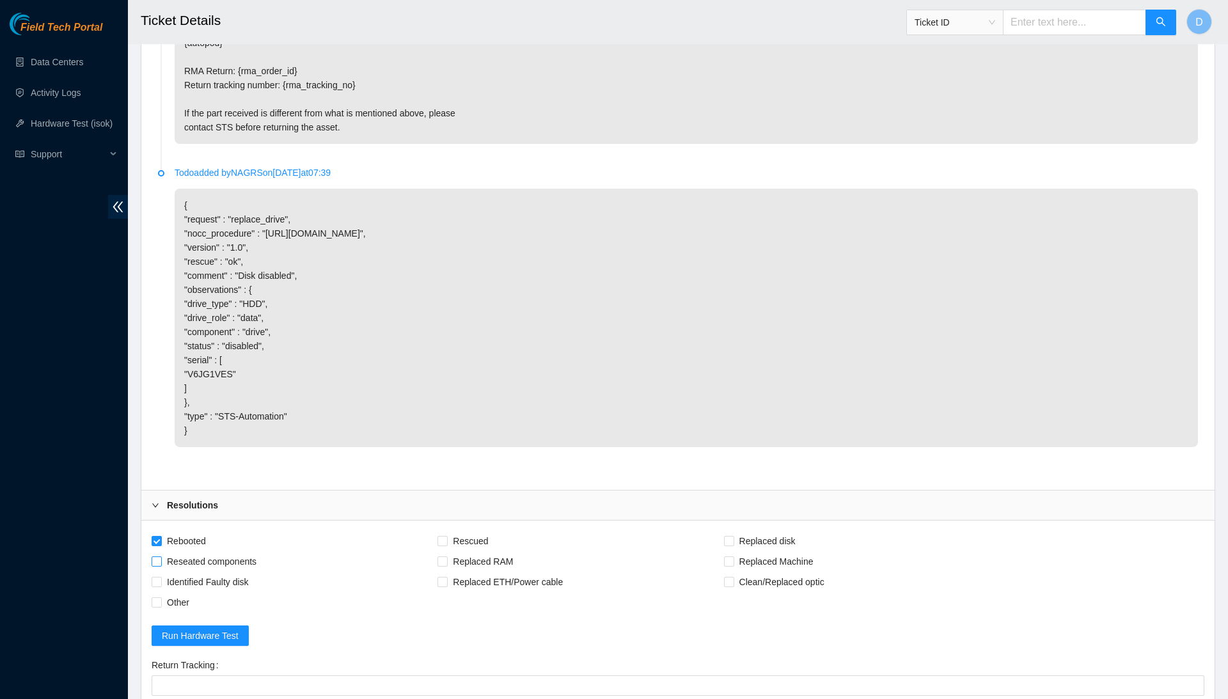
checkbox input "true"
click at [254, 572] on span "Identified Faulty disk" at bounding box center [208, 582] width 92 height 20
click at [161, 577] on input "Identified Faulty disk" at bounding box center [156, 581] width 9 height 9
checkbox input "true"
click at [784, 531] on span "Replaced disk" at bounding box center [767, 541] width 67 height 20
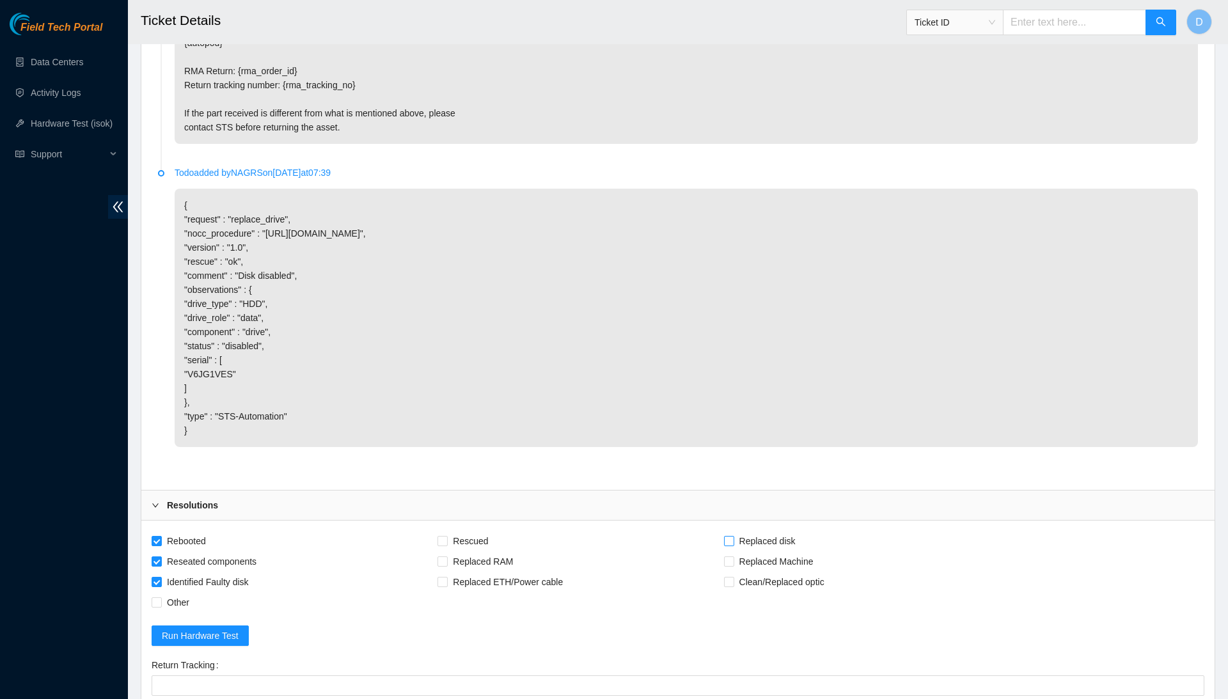
click at [733, 536] on input "Replaced disk" at bounding box center [728, 540] width 9 height 9
checkbox input "true"
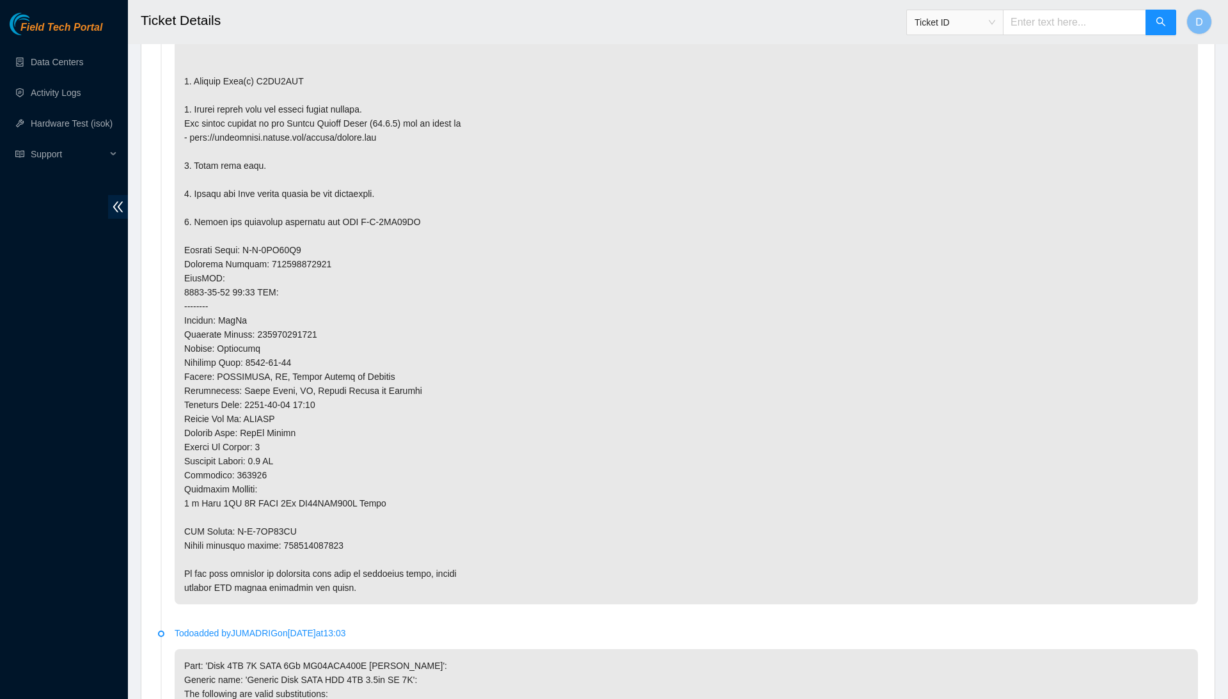
scroll to position [762, 0]
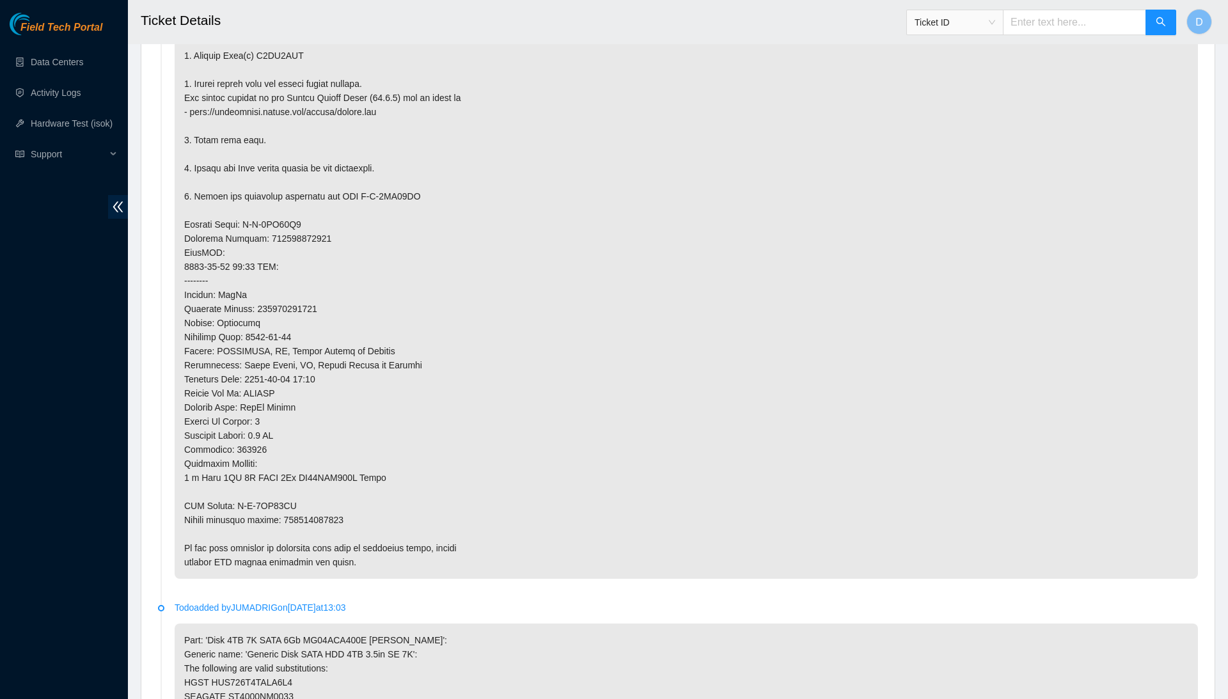
click at [331, 497] on p at bounding box center [686, 260] width 1023 height 638
copy p "463470045009"
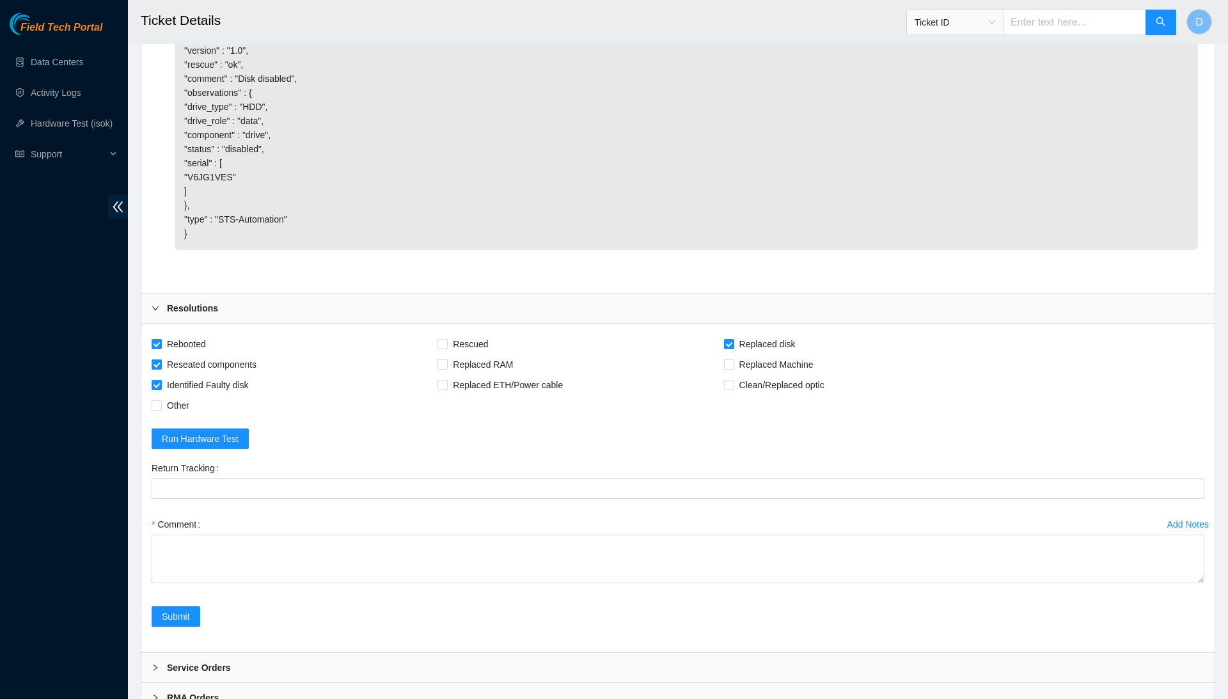
scroll to position [2309, 0]
click at [333, 459] on div "Return Tracking" at bounding box center [677, 487] width 1063 height 56
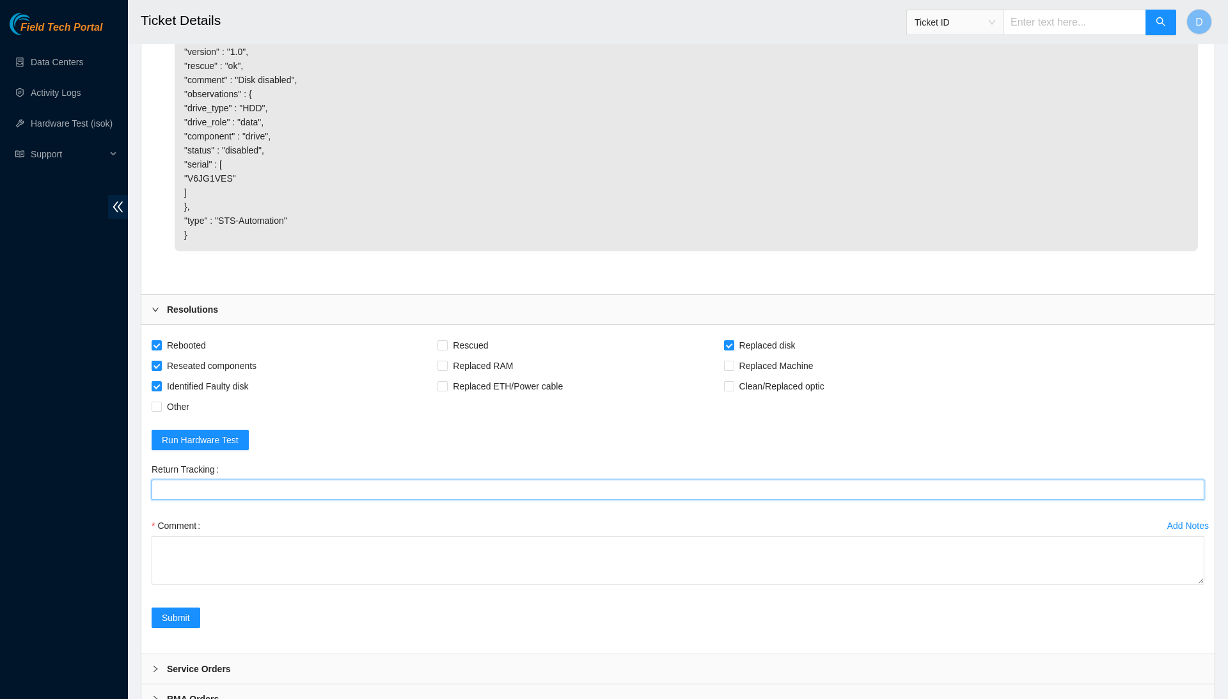
click at [342, 480] on Tracking "Return Tracking" at bounding box center [678, 490] width 1053 height 20
paste Tracking "463470045009"
type Tracking "463470045009"
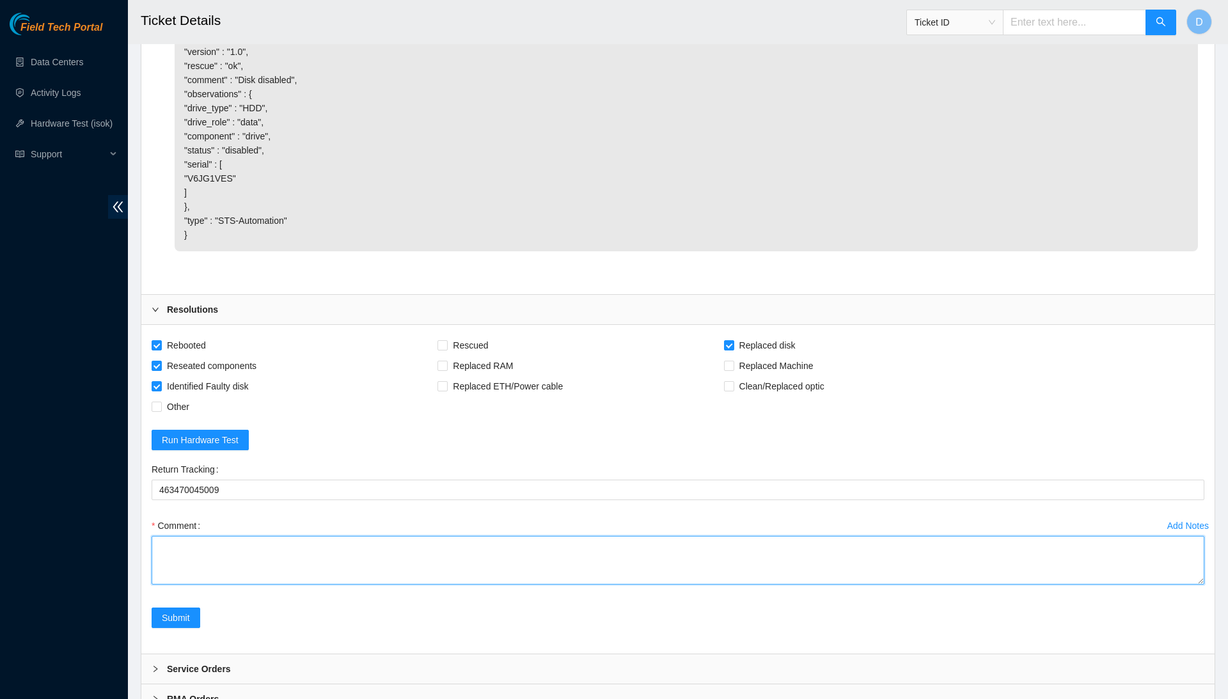
click at [345, 536] on textarea "Comment" at bounding box center [678, 560] width 1053 height 49
click at [1195, 626] on textarea "Comment" at bounding box center [678, 610] width 1053 height 149
click at [1149, 567] on textarea "Comment" at bounding box center [678, 610] width 1053 height 149
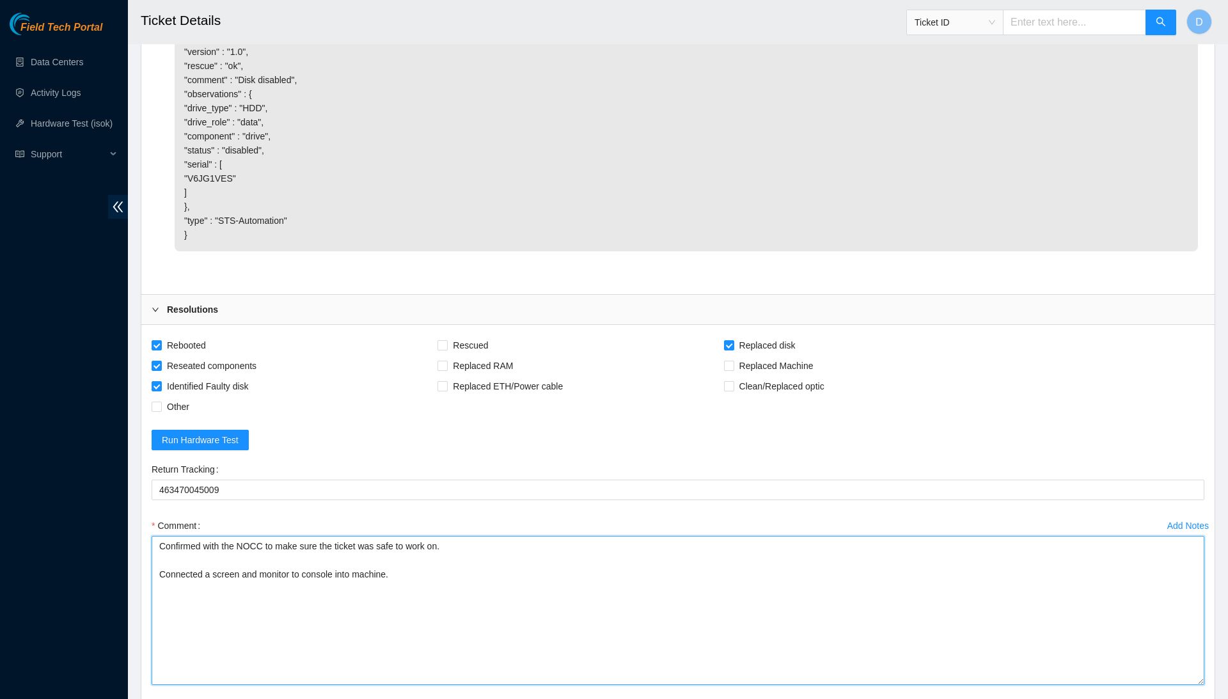
click at [374, 536] on textarea "Confirmed with the NOCC to make sure the ticket was safe to work on. Connected …" at bounding box center [678, 610] width 1053 height 149
click at [366, 536] on textarea "Confirmed with the NOCC to make sure the ticket was safe to work on. Connected …" at bounding box center [678, 610] width 1053 height 149
click at [439, 536] on textarea "Confirmed with the NOCC to make sure the ticket was safe to work on. Connected …" at bounding box center [678, 610] width 1053 height 149
click at [436, 604] on textarea "Confirmed with the NOCC to make sure the ticket was safe to work on. Connected …" at bounding box center [678, 610] width 1053 height 149
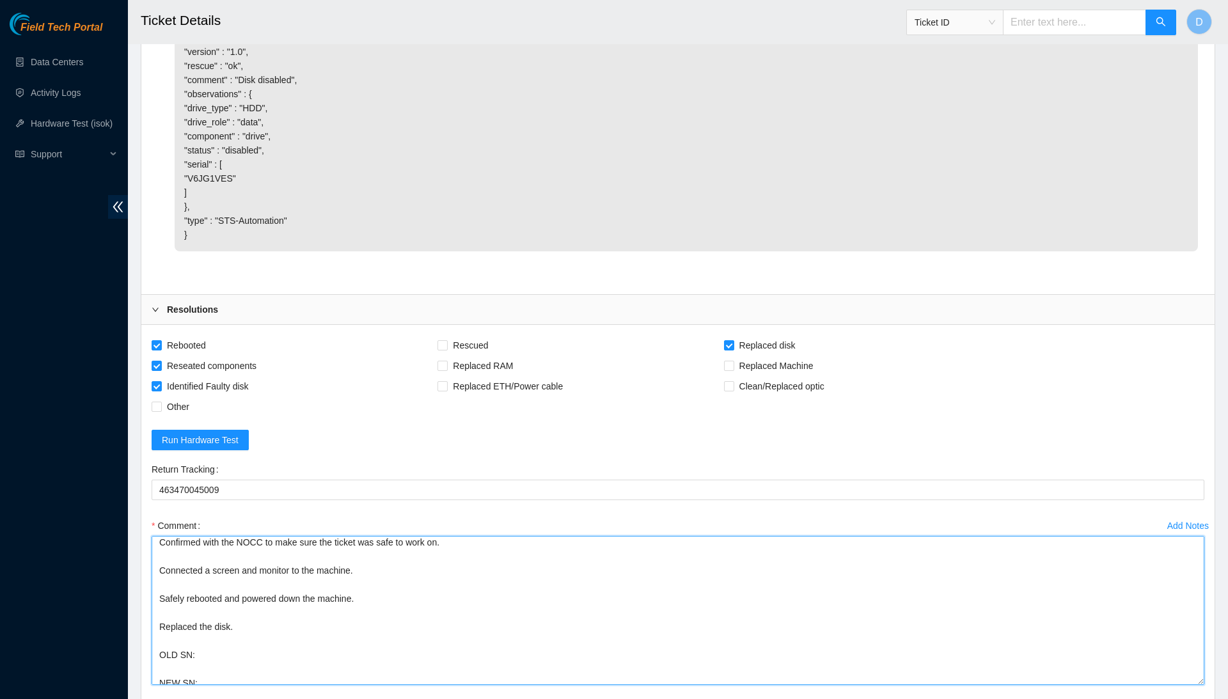
click at [437, 594] on textarea "Confirmed with the NOCC to make sure the ticket was safe to work on. Connected …" at bounding box center [678, 610] width 1053 height 149
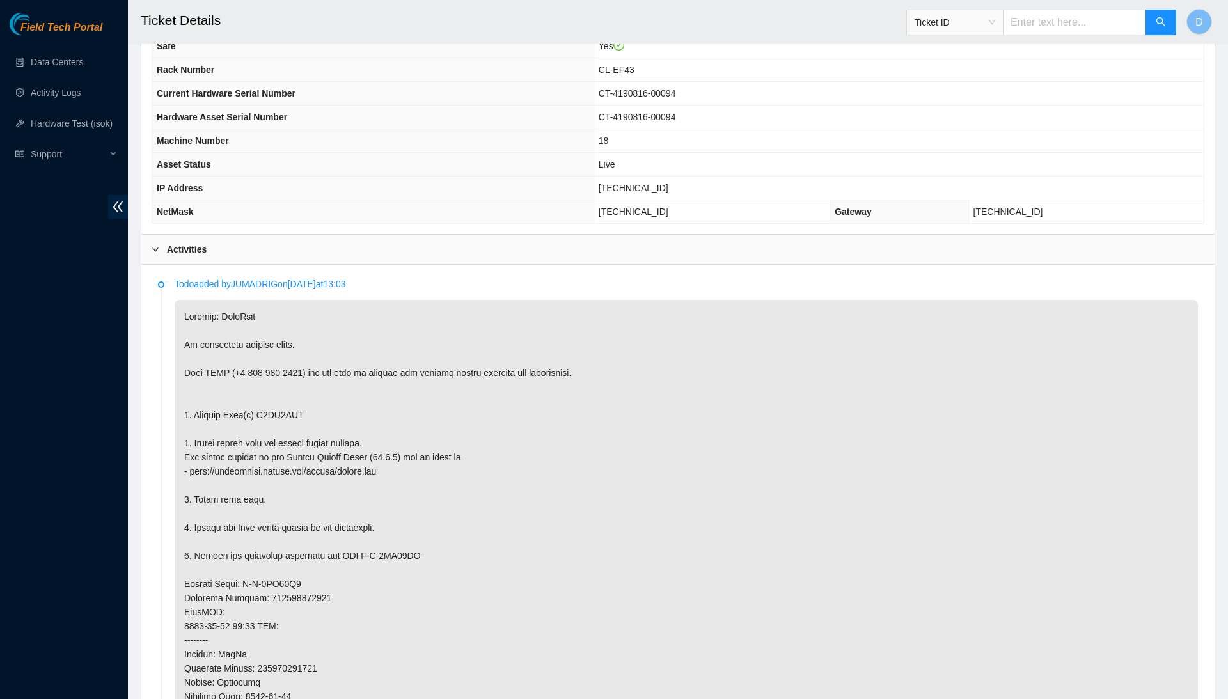
scroll to position [426, 0]
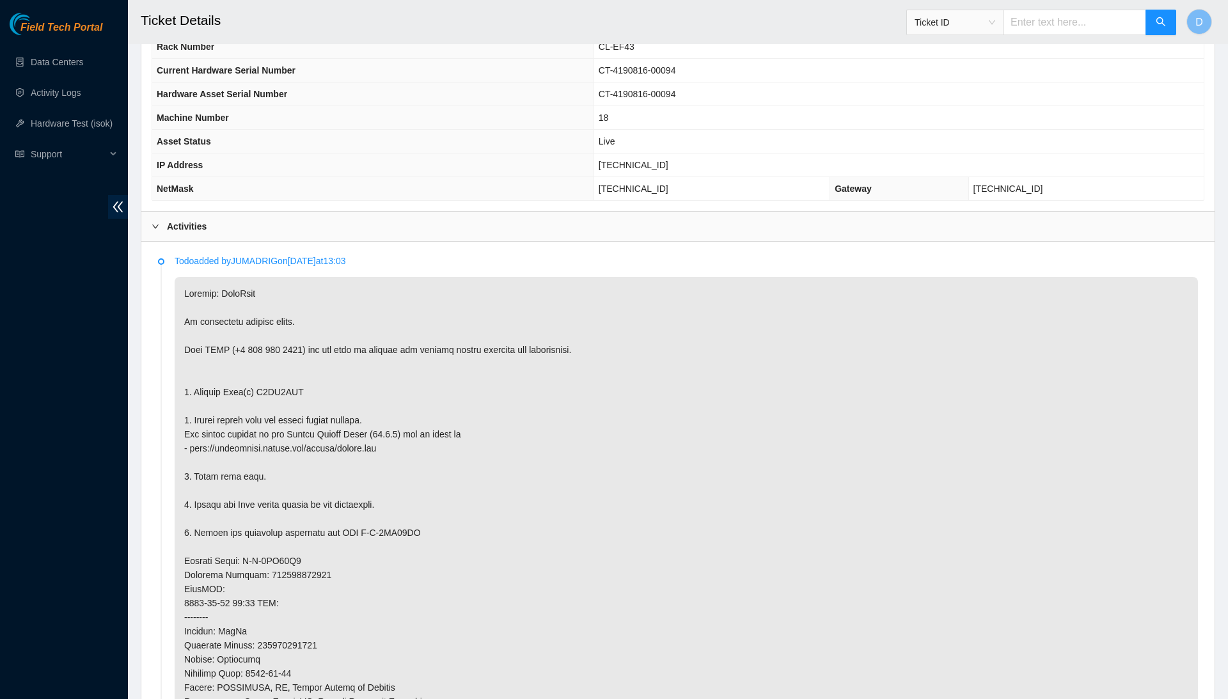
click at [283, 387] on p at bounding box center [686, 596] width 1023 height 638
copy p "V6JG1VES"
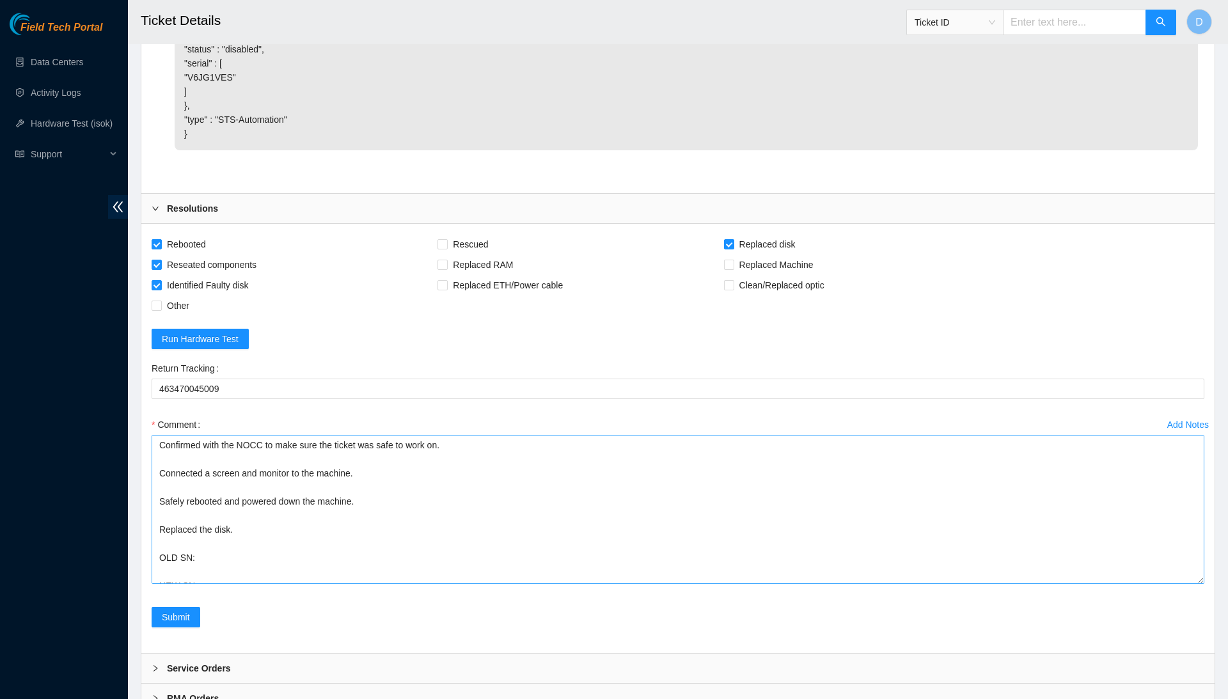
scroll to position [2409, 0]
click at [251, 506] on textarea "Confirmed with the NOCC to make sure the ticket was safe to work on. Connected …" at bounding box center [678, 510] width 1053 height 149
click at [256, 495] on textarea "Confirmed with the NOCC to make sure the ticket was safe to work on. Connected …" at bounding box center [678, 510] width 1053 height 149
paste textarea "V6JG1VES"
click at [256, 531] on div "Comment Confirmed with the NOCC to make sure the ticket was safe to work on. Co…" at bounding box center [678, 504] width 1053 height 177
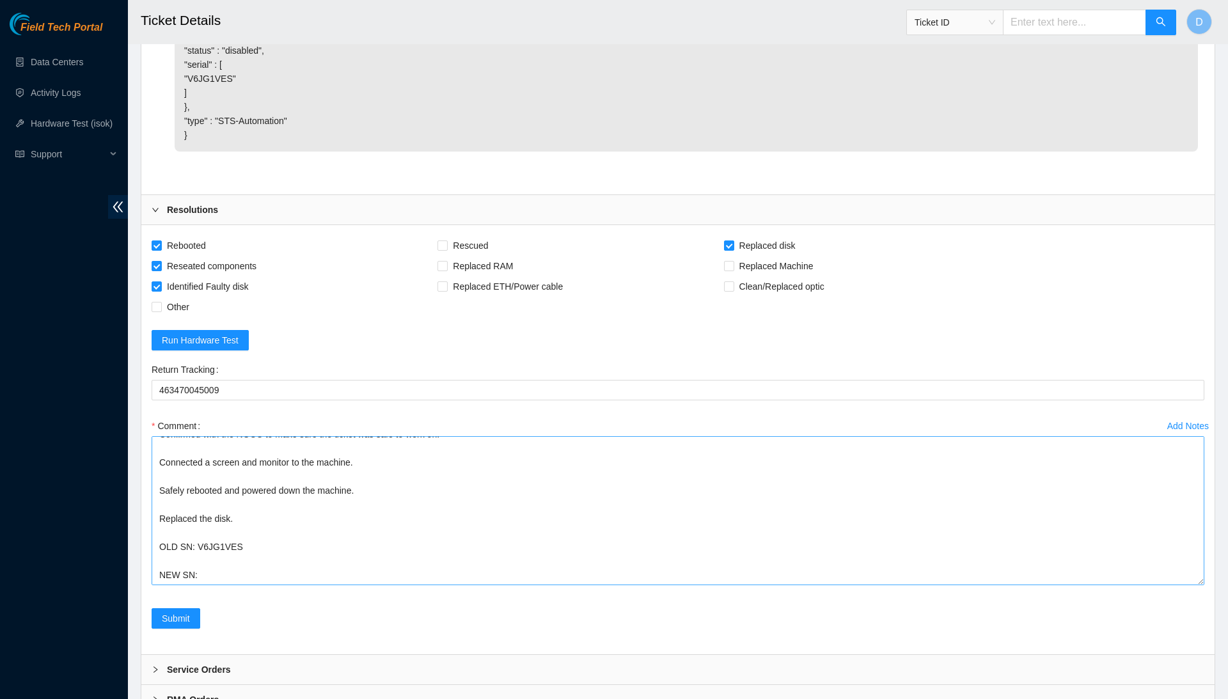
scroll to position [35, 0]
click at [262, 489] on textarea "Confirmed with the NOCC to make sure the ticket was safe to work on. Connected …" at bounding box center [678, 510] width 1053 height 149
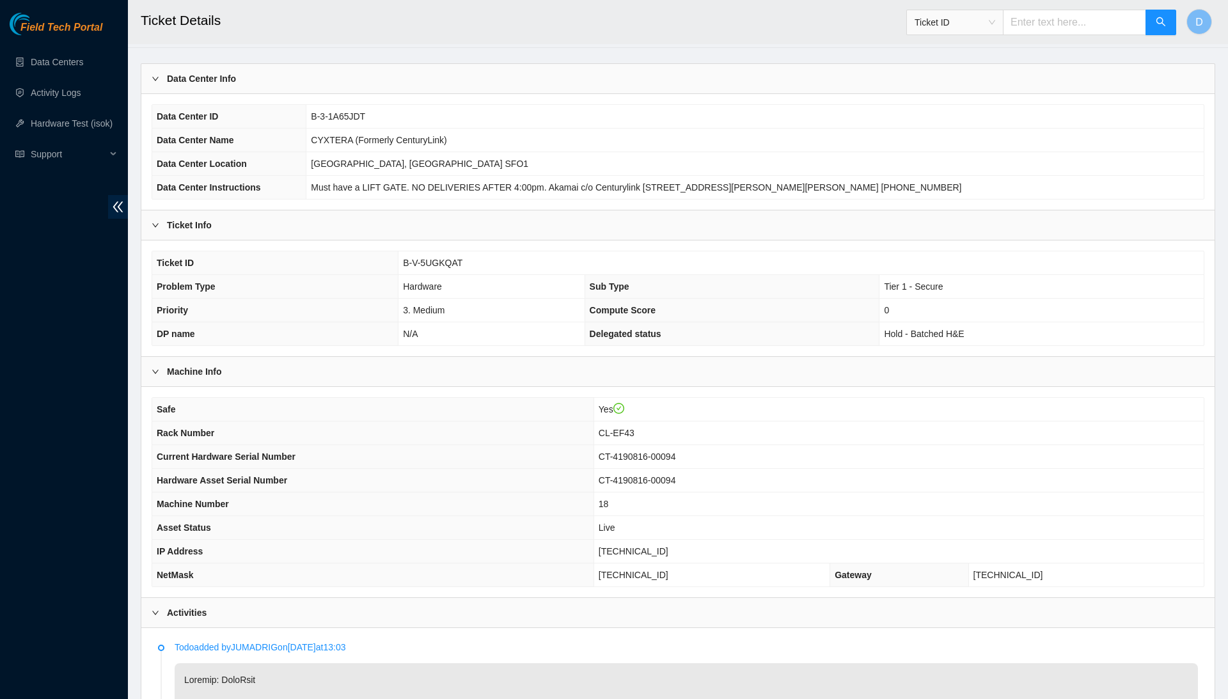
scroll to position [90, 0]
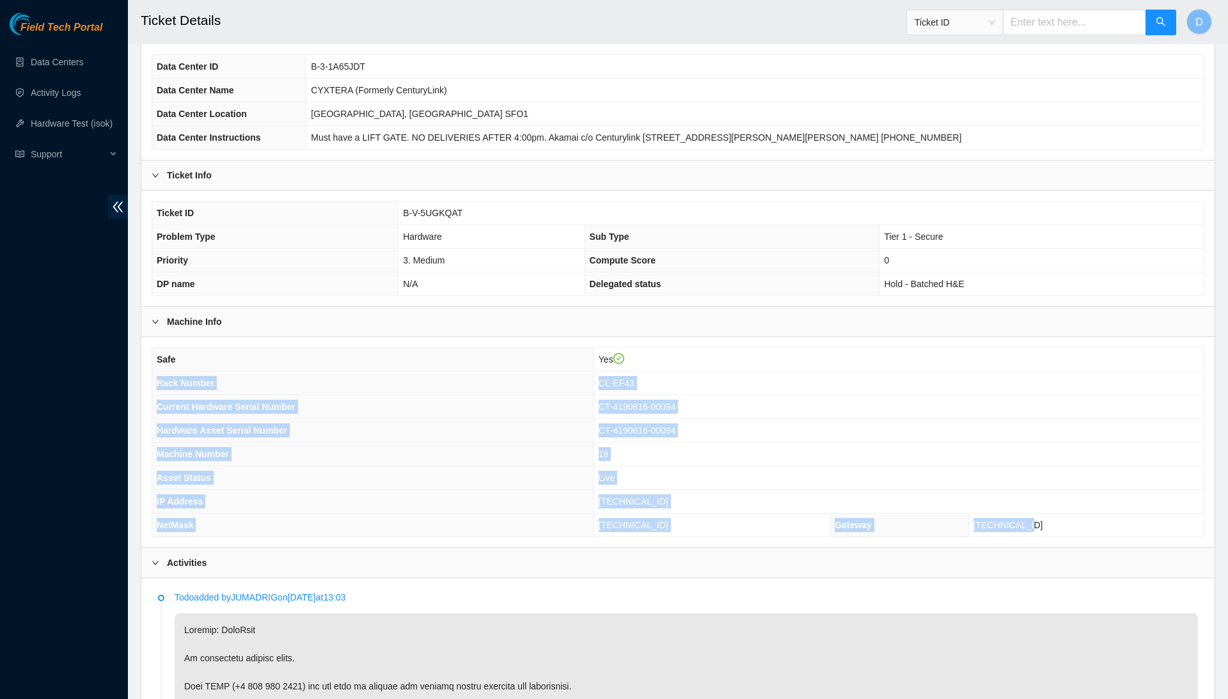
drag, startPoint x: 157, startPoint y: 381, endPoint x: 1101, endPoint y: 530, distance: 955.6
click at [1101, 530] on tbody "Safe Yes Rack Number CL-EF43 Current Hardware Serial Number CT-4190816-00094 Ha…" at bounding box center [678, 442] width 1052 height 189
copy tbody "Rack Number CL-EF43 Current Hardware Serial Number CT-4190816-00094 Hardware As…"
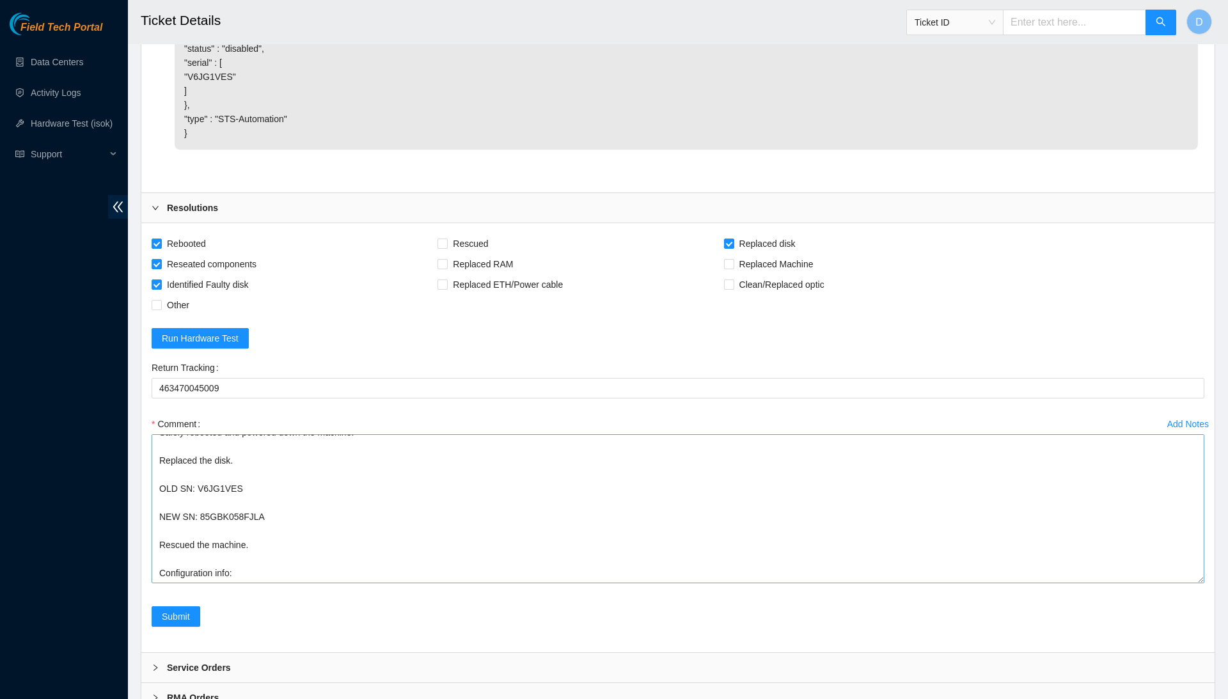
scroll to position [2409, 0]
click at [290, 521] on textarea "Confirmed with the NOCC to make sure the ticket was safe to work on. Connected …" at bounding box center [678, 510] width 1053 height 149
paste textarea "Rack Number CL-EF43 Current Hardware Serial Number CT-4190816-00094 Hardware As…"
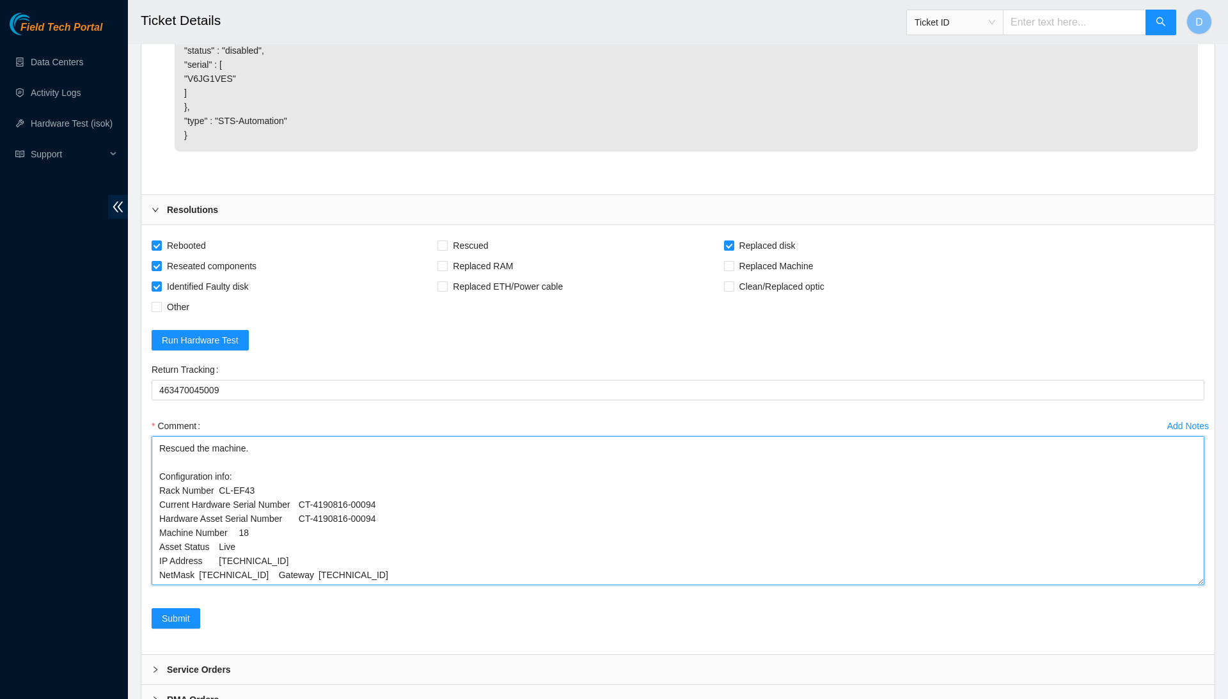
click at [285, 490] on textarea "Confirmed with the NOCC to make sure the ticket was safe to work on. Connected …" at bounding box center [678, 510] width 1053 height 149
click at [200, 503] on textarea "Confirmed with the NOCC to make sure the ticket was safe to work on. Connected …" at bounding box center [678, 510] width 1053 height 149
click at [202, 489] on textarea "Confirmed with the NOCC to make sure the ticket was safe to work on. Connected …" at bounding box center [678, 510] width 1053 height 149
click at [223, 475] on textarea "Confirmed with the NOCC to make sure the ticket was safe to work on. Connected …" at bounding box center [678, 510] width 1053 height 149
click at [232, 466] on textarea "Confirmed with the NOCC to make sure the ticket was safe to work on. Connected …" at bounding box center [678, 510] width 1053 height 149
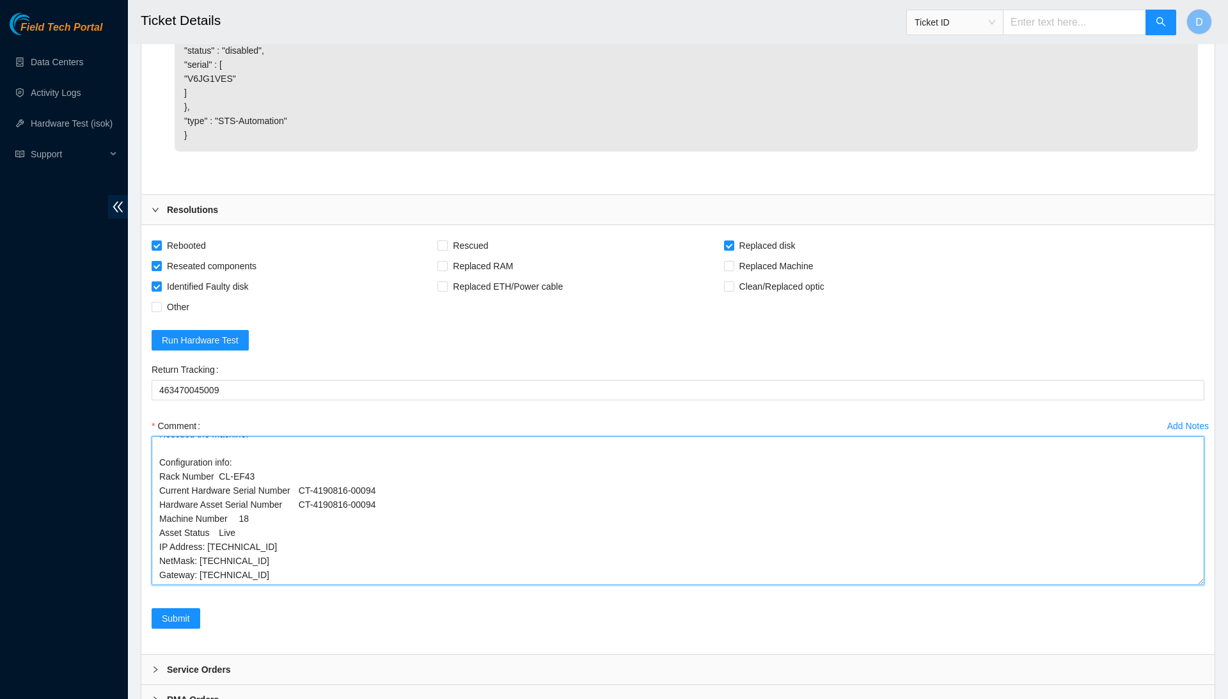
click at [232, 466] on textarea "Confirmed with the NOCC to make sure the ticket was safe to work on. Connected …" at bounding box center [678, 510] width 1053 height 149
click at [241, 452] on textarea "Confirmed with the NOCC to make sure the ticket was safe to work on. Connected …" at bounding box center [678, 510] width 1053 height 149
click at [304, 436] on textarea "Confirmed with the NOCC to make sure the ticket was safe to work on. Connected …" at bounding box center [678, 510] width 1053 height 149
click at [307, 436] on textarea "Confirmed with the NOCC to make sure the ticket was safe to work on. Connected …" at bounding box center [678, 510] width 1053 height 149
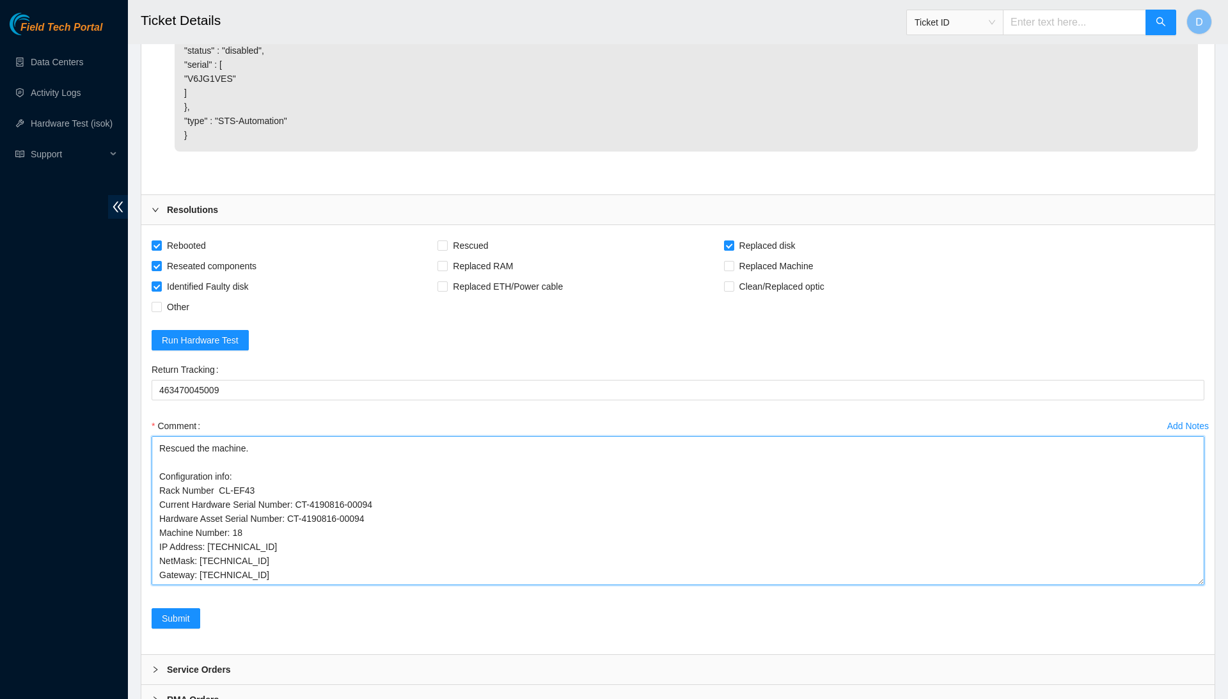
click at [223, 436] on textarea "Confirmed with the NOCC to make sure the ticket was safe to work on. Connected …" at bounding box center [678, 510] width 1053 height 149
click at [270, 498] on textarea "Confirmed with the NOCC to make sure the ticket was safe to work on. Connected …" at bounding box center [678, 510] width 1053 height 149
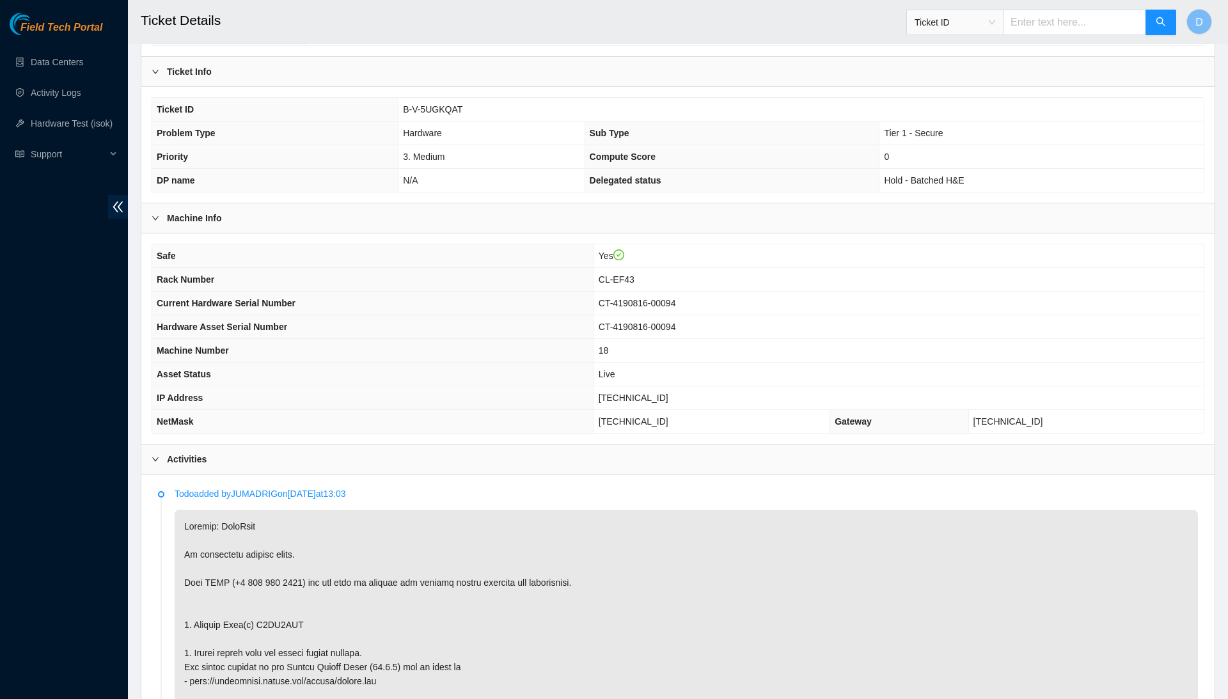
scroll to position [198, 0]
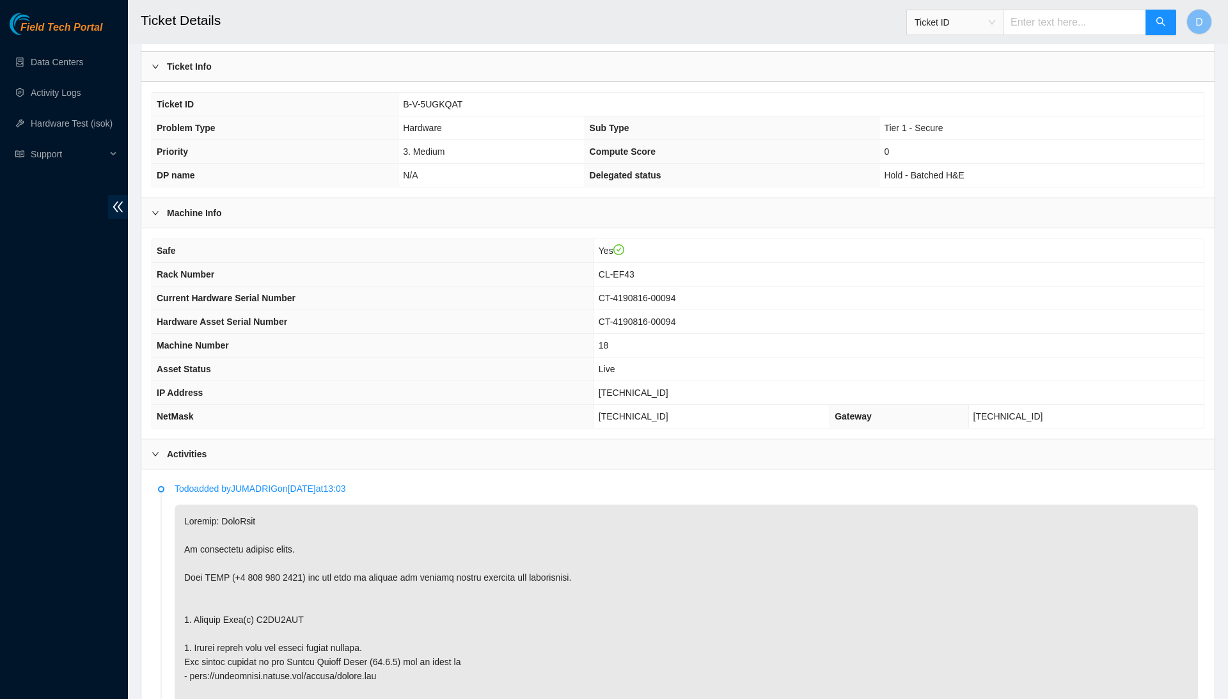
click at [655, 393] on span "23.47.148.85" at bounding box center [634, 393] width 70 height 10
copy span "23.47.148.85"
click at [380, 323] on th "Hardware Asset Serial Number" at bounding box center [372, 322] width 441 height 24
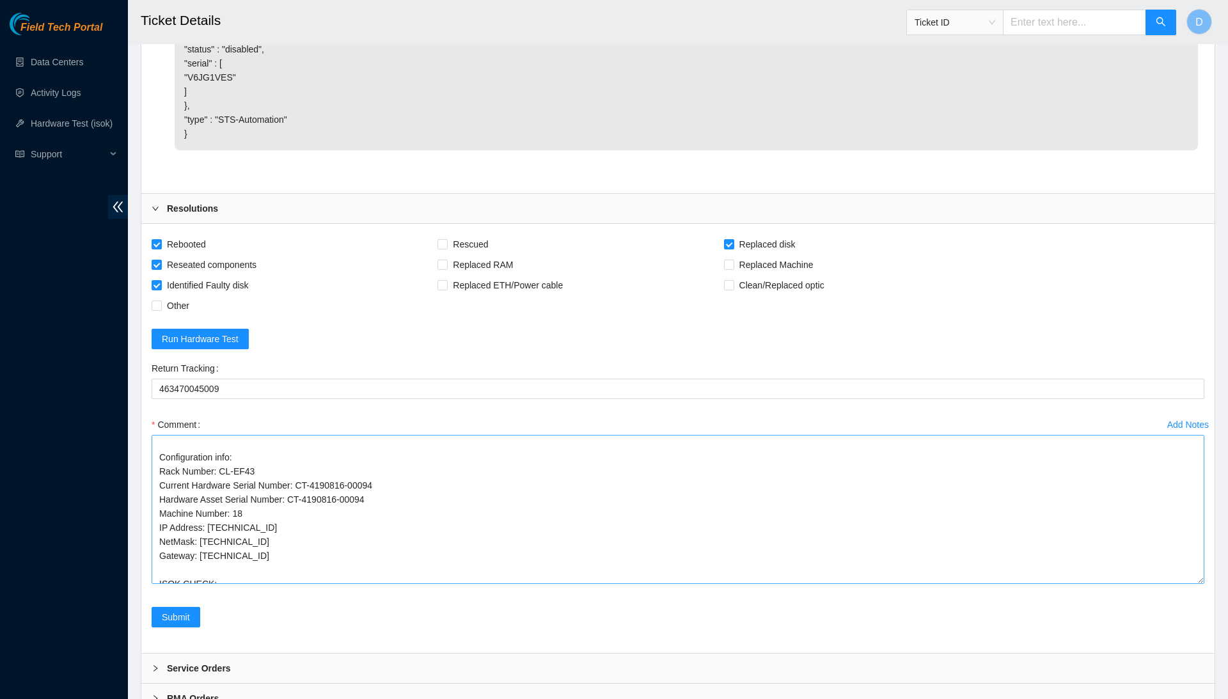
scroll to position [2409, 0]
click at [343, 528] on textarea "Confirmed with the NOCC to make sure the ticket was safe to work on. Connected …" at bounding box center [678, 510] width 1053 height 149
click at [343, 508] on textarea "Confirmed with the NOCC to make sure the ticket was safe to work on. Connected …" at bounding box center [678, 510] width 1053 height 149
click at [339, 521] on textarea "Confirmed with the NOCC to make sure the ticket was safe to work on. Connected …" at bounding box center [678, 510] width 1053 height 149
paste textarea "23.47.148.85 : passed: ok"
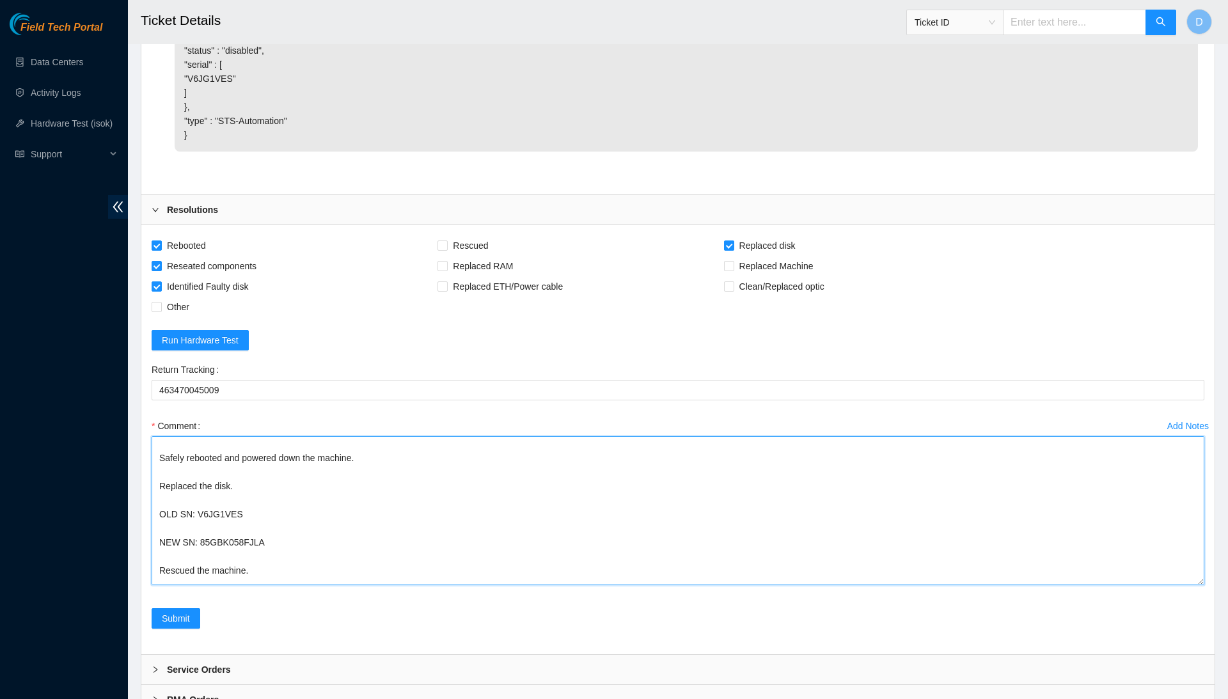
scroll to position [0, 0]
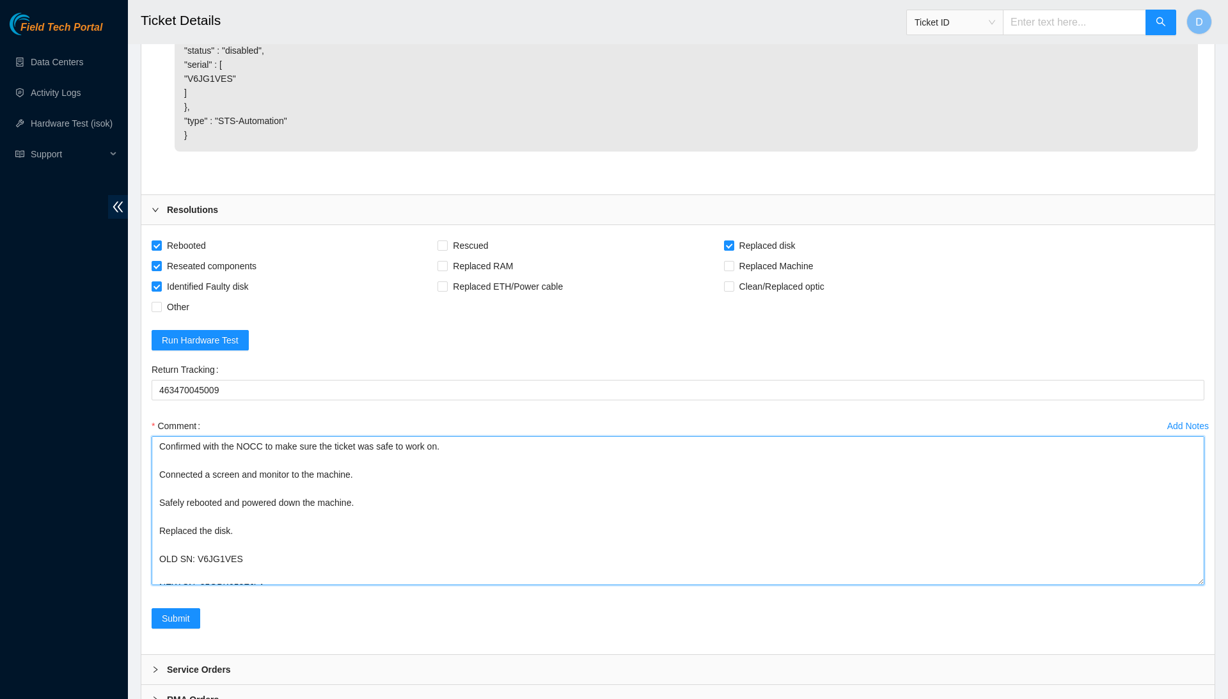
drag, startPoint x: 369, startPoint y: 510, endPoint x: 315, endPoint y: 310, distance: 206.7
click at [315, 310] on form "Rebooted Rescued Replaced disk Reseated components Replaced RAM Replaced Machin…" at bounding box center [678, 439] width 1053 height 409
type textarea "Confirmed with the NOCC to make sure the ticket was safe to work on. Connected …"
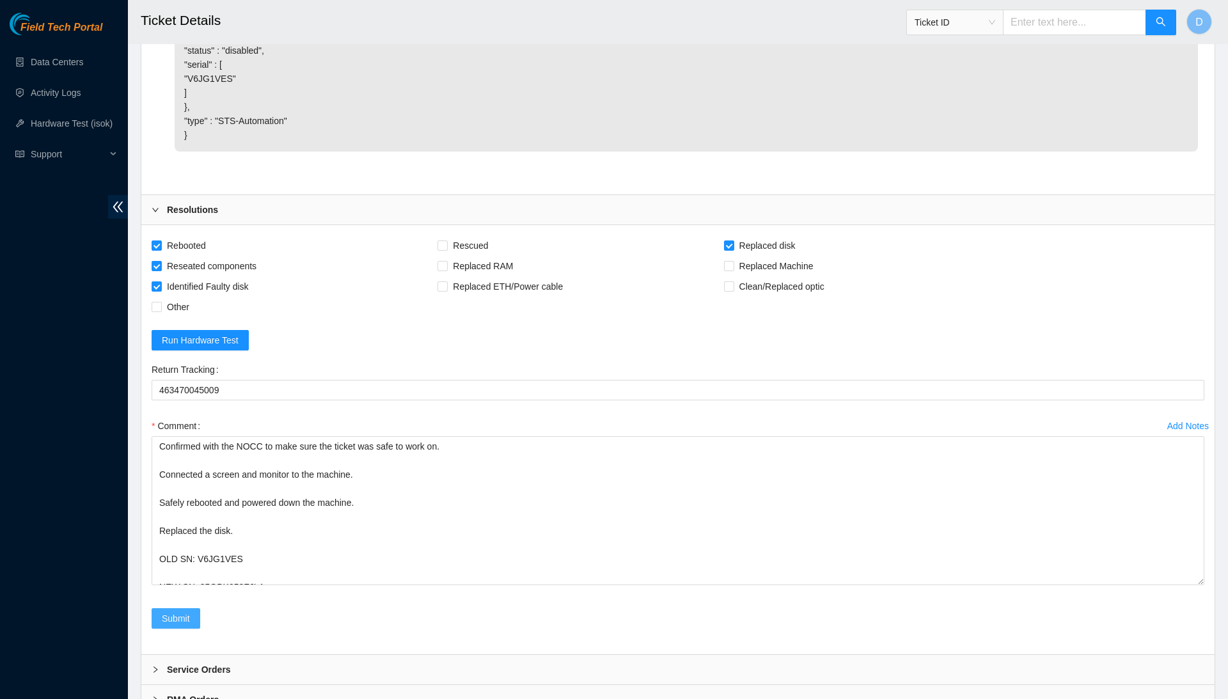
click at [184, 611] on span "Submit" at bounding box center [176, 618] width 28 height 14
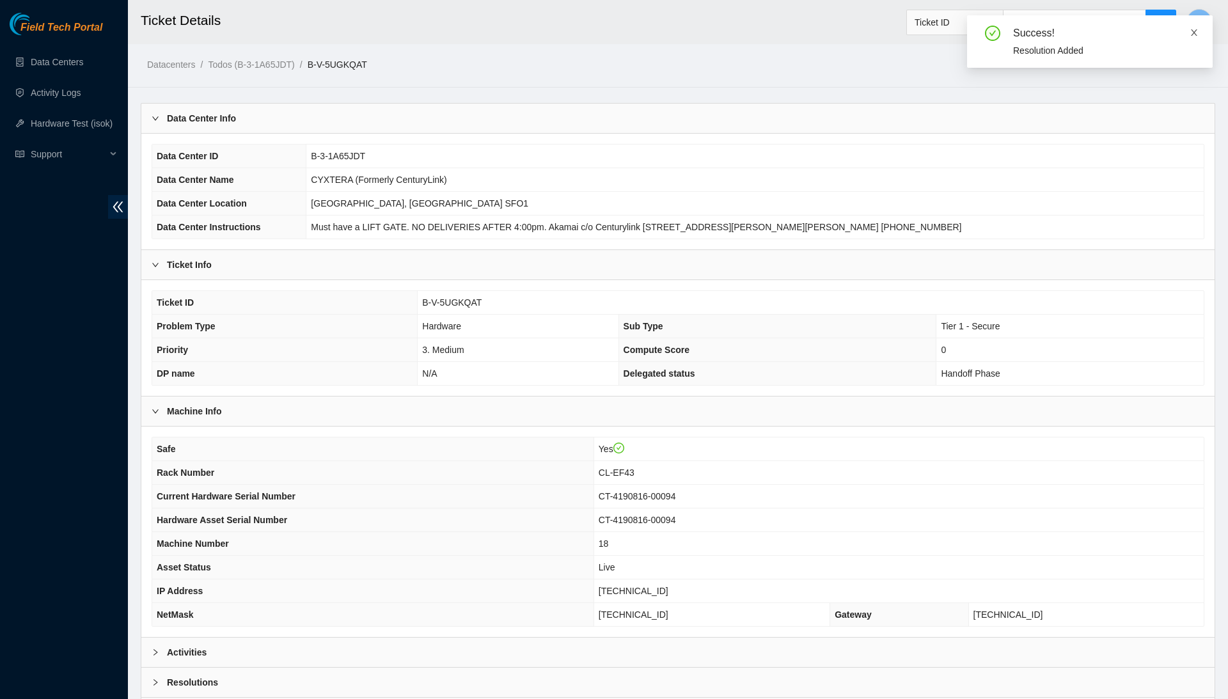
click at [1193, 34] on icon "close" at bounding box center [1194, 32] width 9 height 9
